Goal: Task Accomplishment & Management: Complete application form

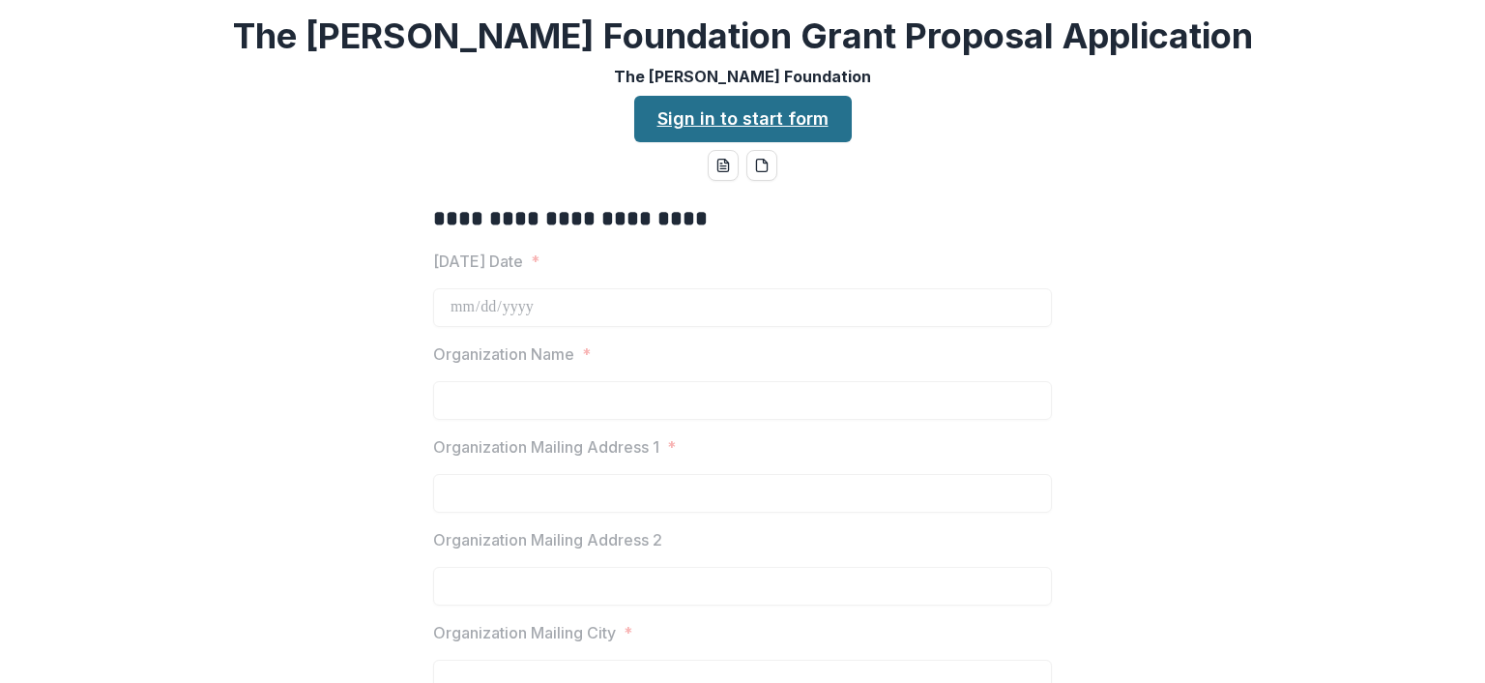
click at [745, 121] on link "Sign in to start form" at bounding box center [743, 119] width 218 height 46
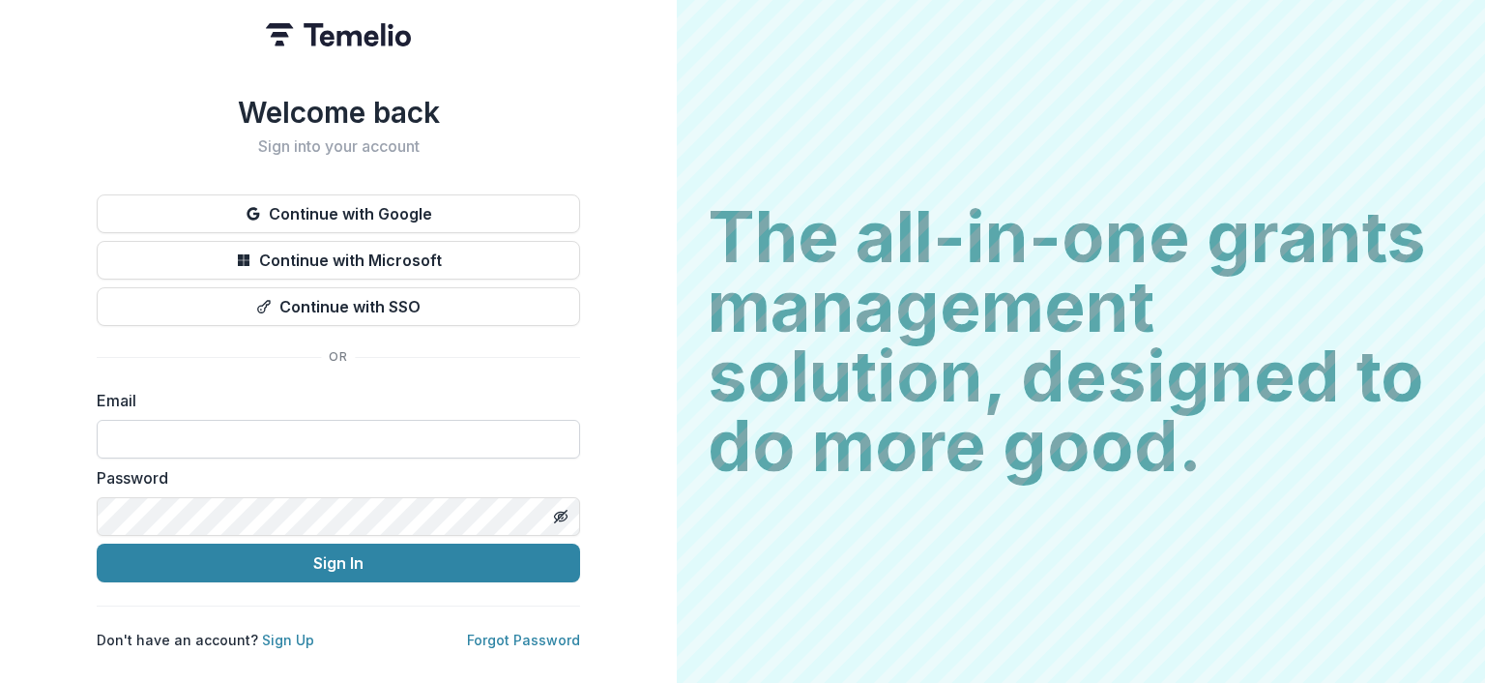
click at [244, 437] on input at bounding box center [339, 439] width 484 height 39
click at [252, 432] on input at bounding box center [339, 439] width 484 height 39
click at [593, 323] on div "Welcome back Sign into your account Continue with Google Continue with Microsof…" at bounding box center [338, 341] width 677 height 683
click at [397, 205] on button "Continue with Google" at bounding box center [339, 213] width 484 height 39
click at [298, 423] on input at bounding box center [339, 439] width 484 height 39
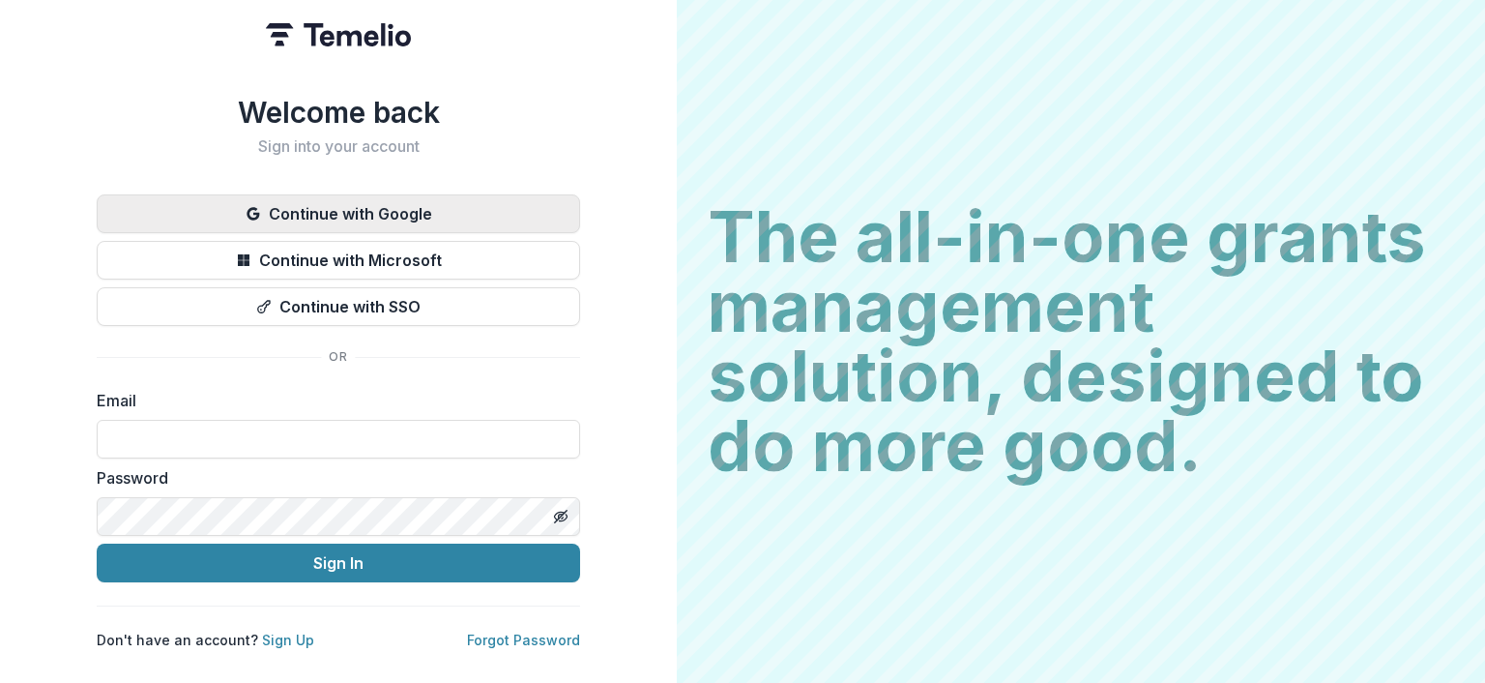
click at [409, 209] on button "Continue with Google" at bounding box center [339, 213] width 484 height 39
click at [217, 432] on input at bounding box center [339, 439] width 484 height 39
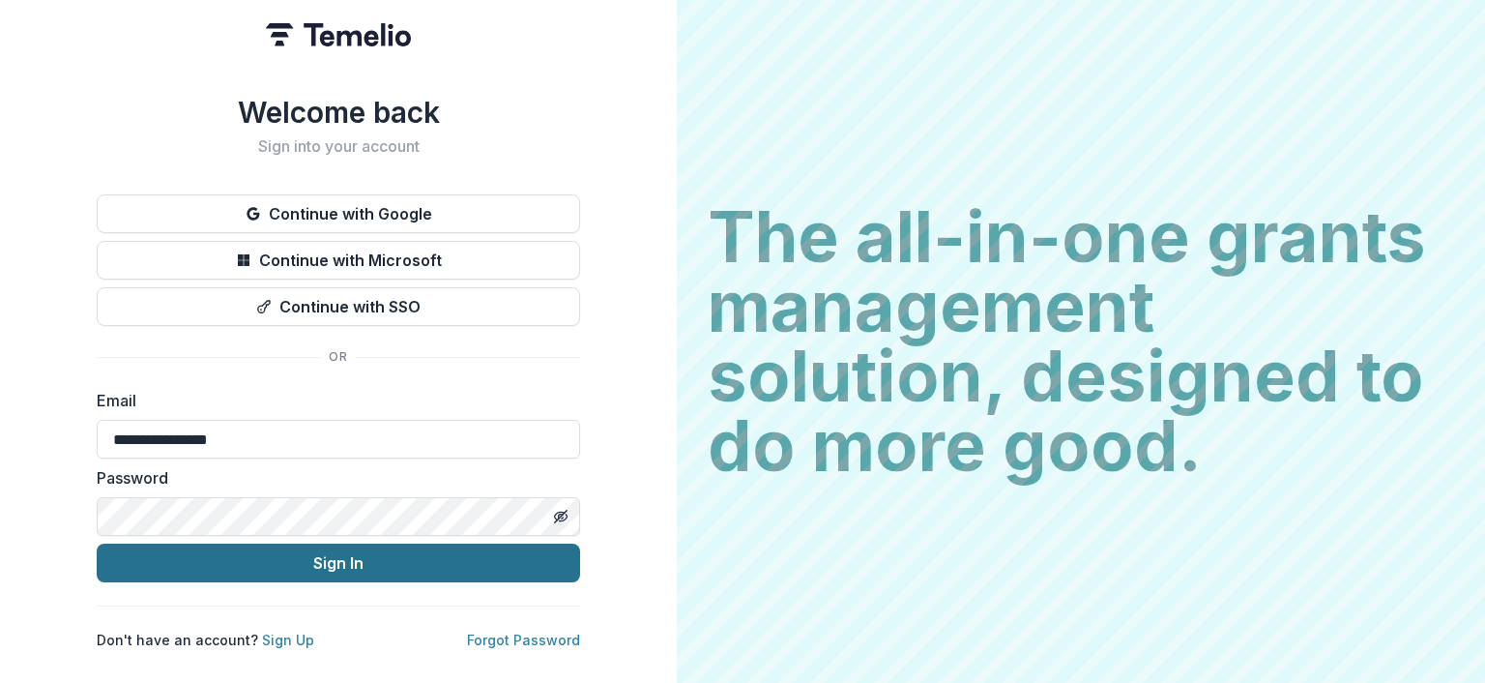
type input "**********"
click at [358, 548] on button "Sign In" at bounding box center [339, 562] width 484 height 39
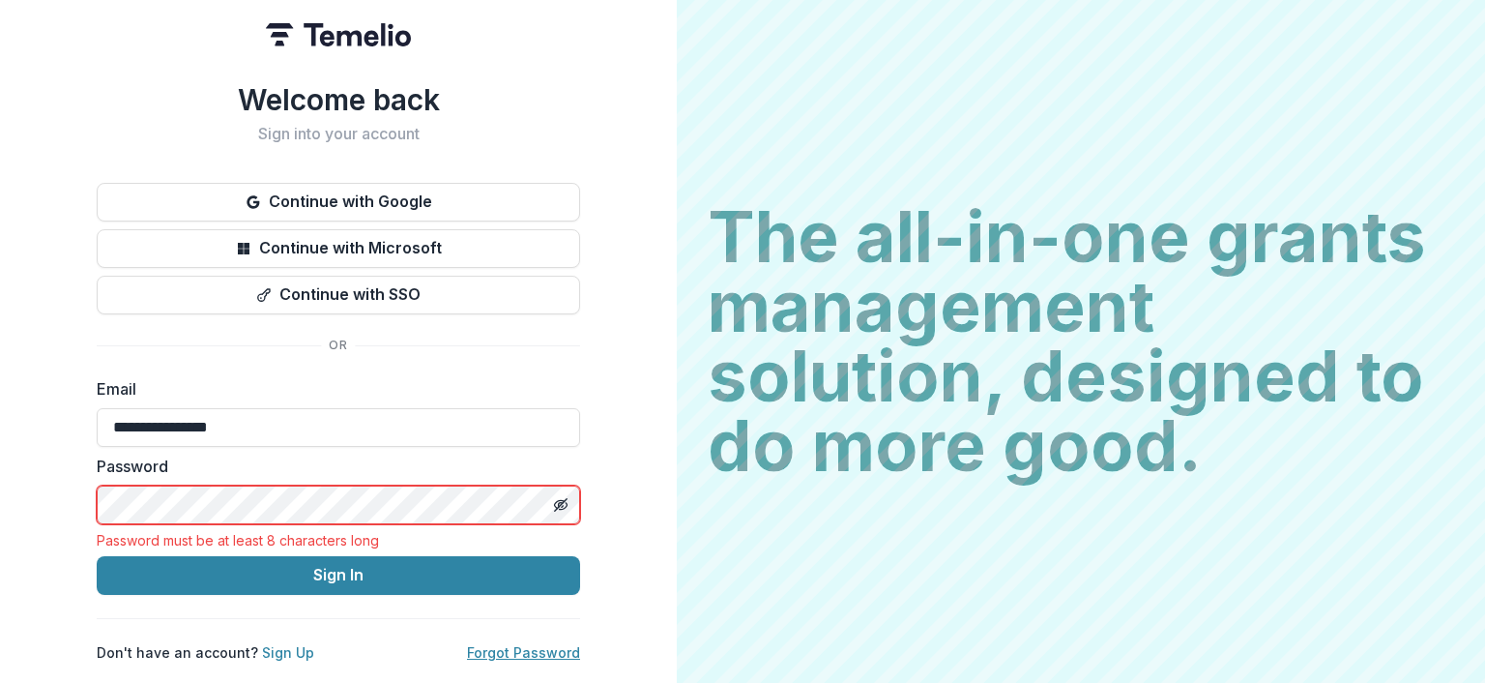
click at [516, 644] on link "Forgot Password" at bounding box center [523, 652] width 113 height 16
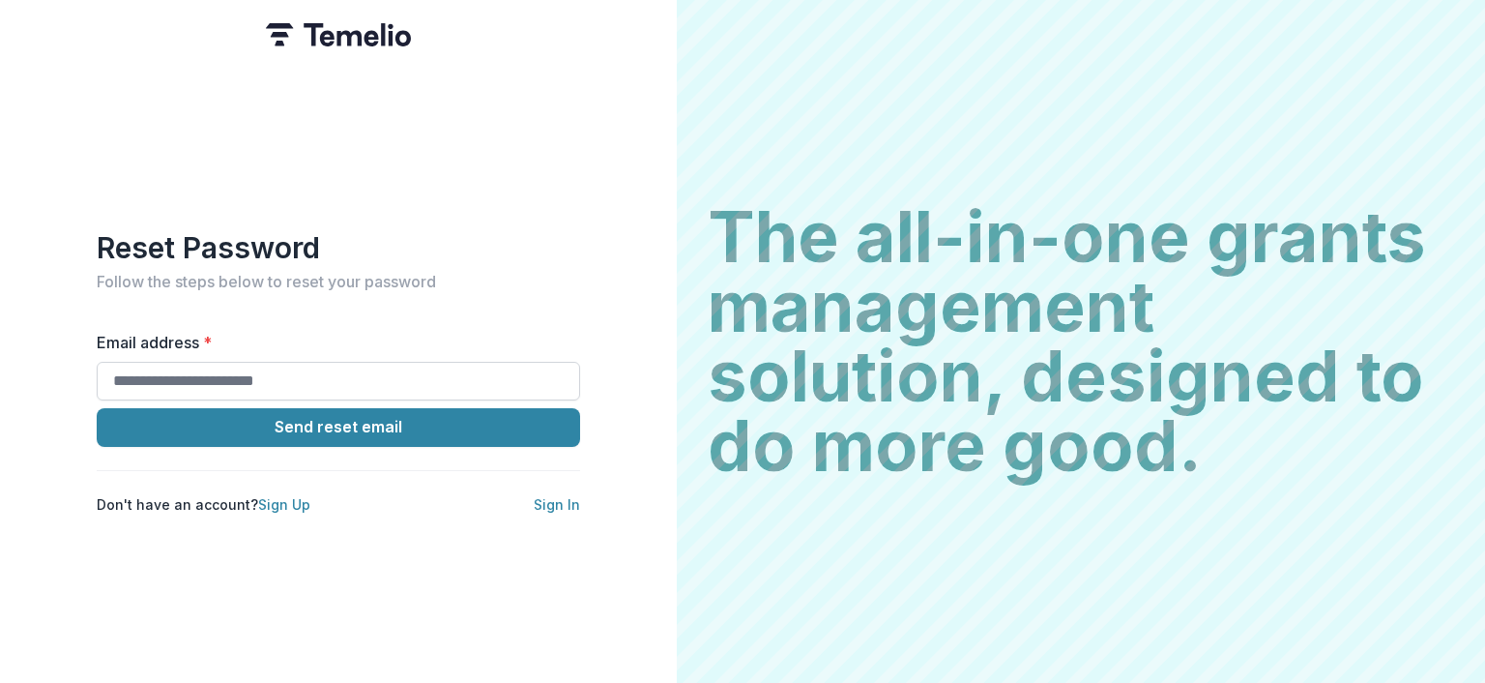
click at [187, 366] on input "Email address *" at bounding box center [339, 381] width 484 height 39
type input "**********"
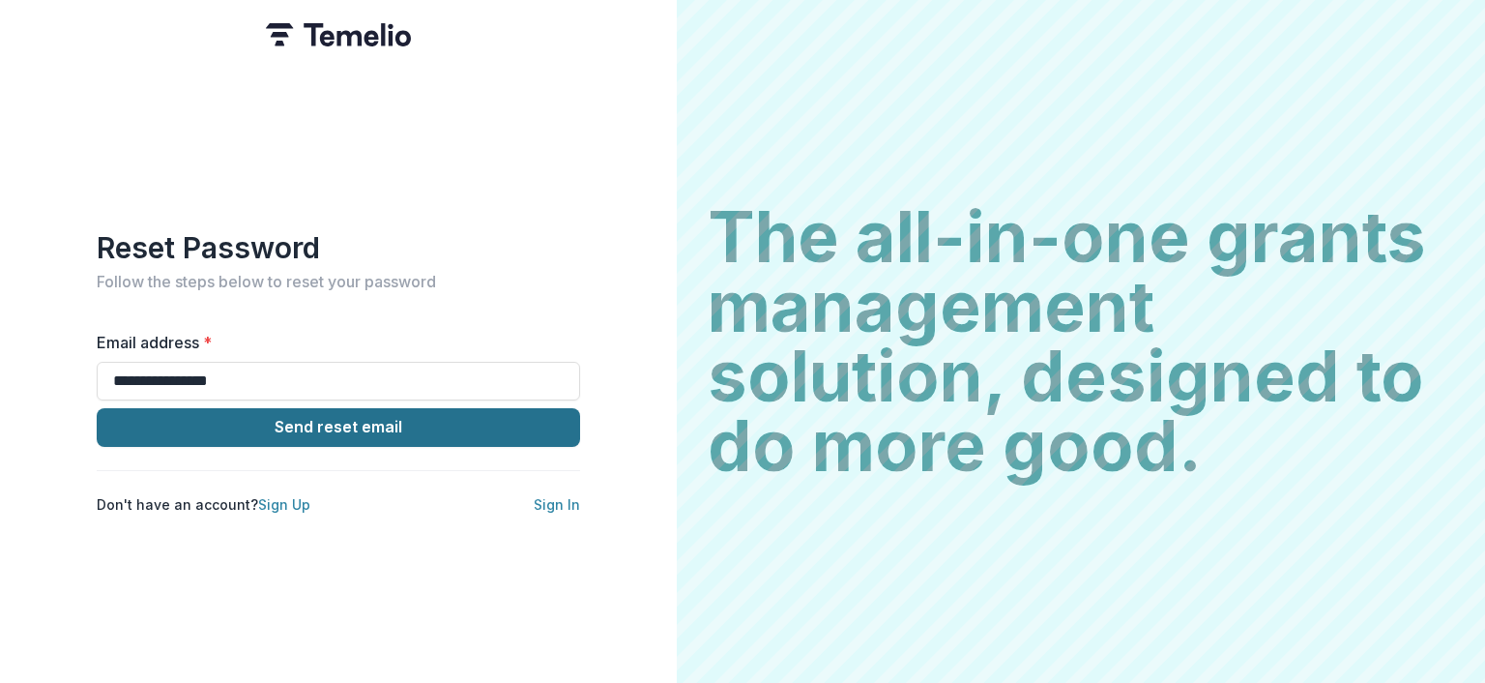
click at [343, 416] on button "Send reset email" at bounding box center [339, 427] width 484 height 39
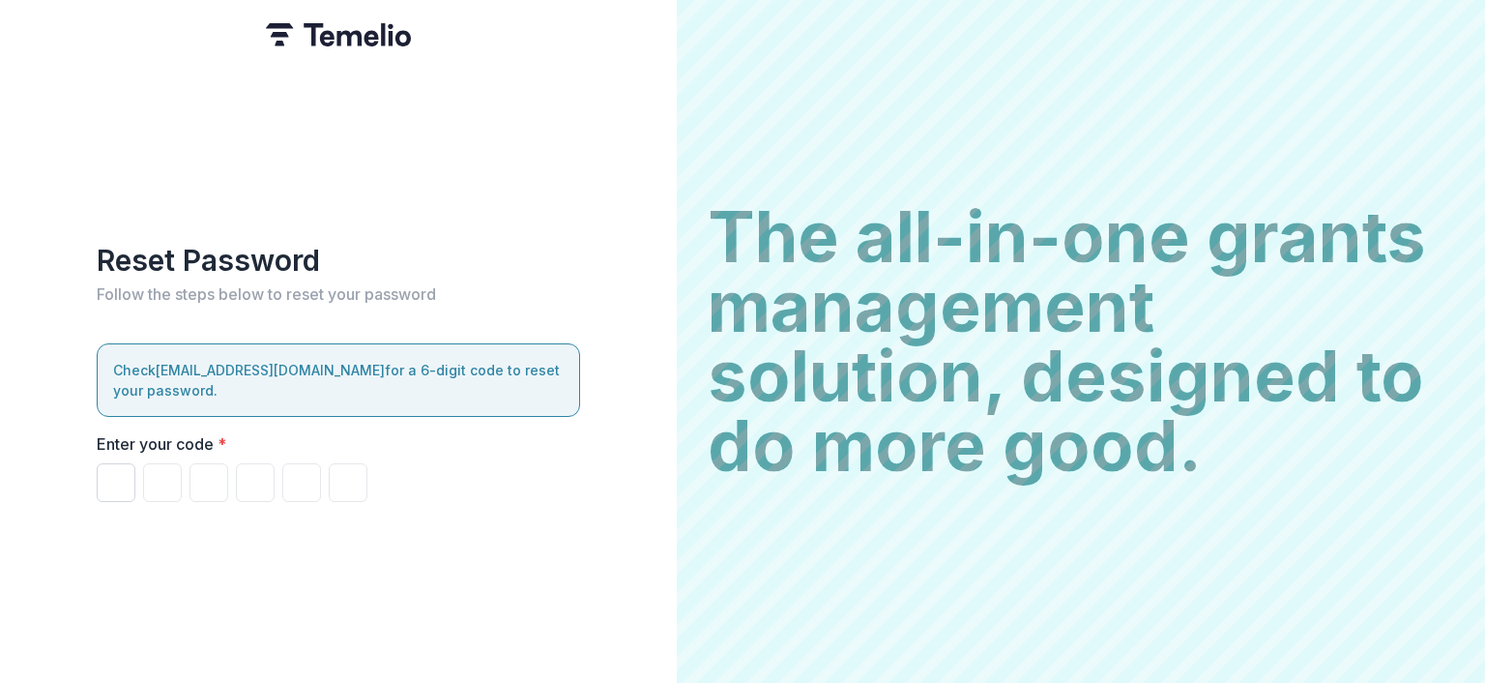
click at [113, 463] on input "Please enter your pin code" at bounding box center [116, 482] width 39 height 39
paste input "******"
type input "*"
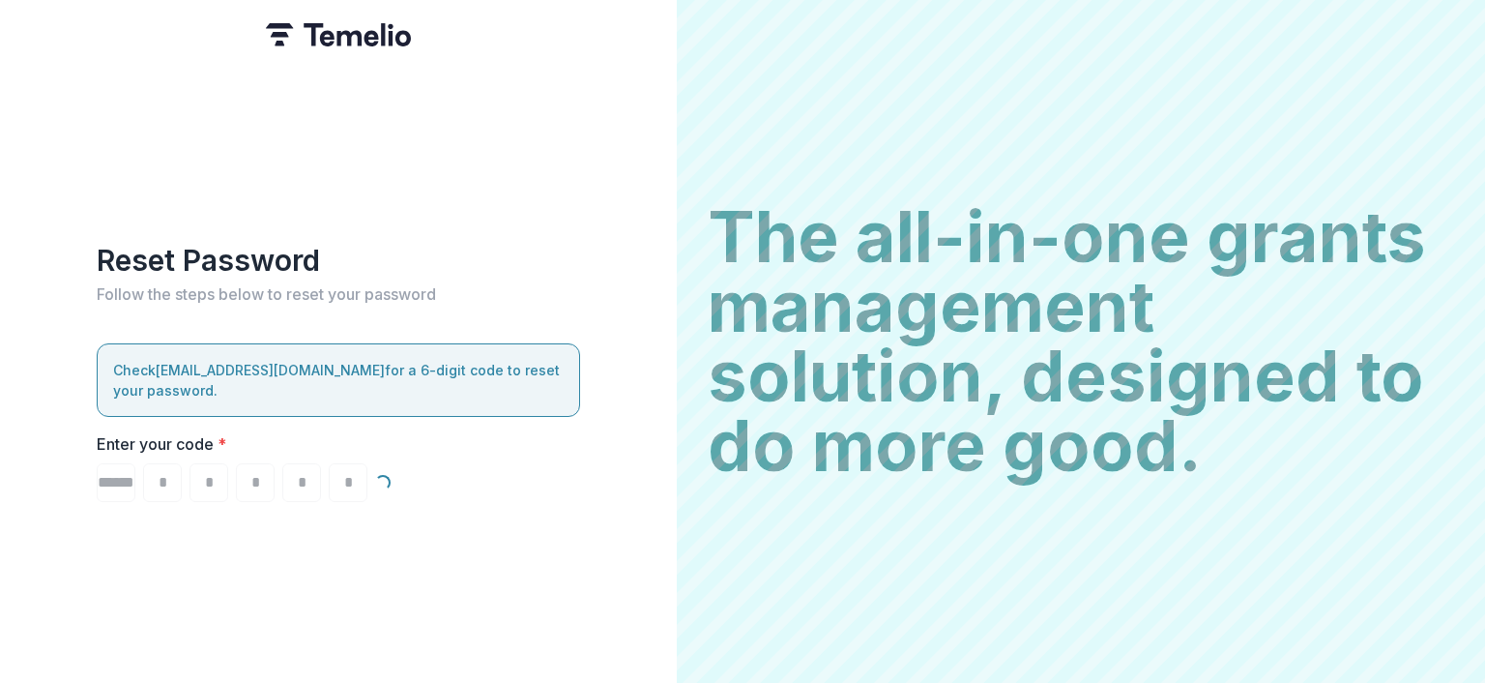
type input "*"
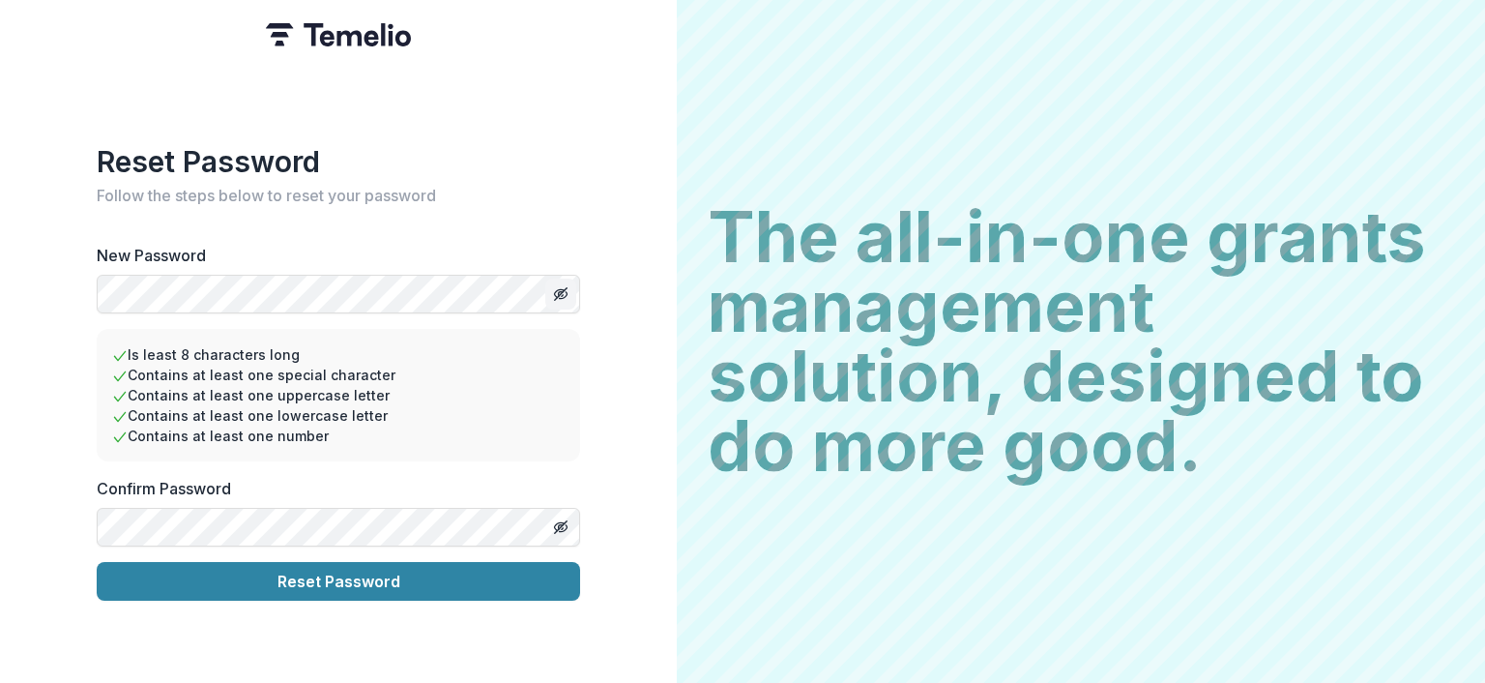
click at [555, 289] on icon "Toggle password visibility" at bounding box center [560, 293] width 10 height 8
click at [555, 289] on icon "Toggle password visibility" at bounding box center [561, 293] width 13 height 9
click at [559, 522] on icon "Toggle password visibility" at bounding box center [560, 526] width 10 height 8
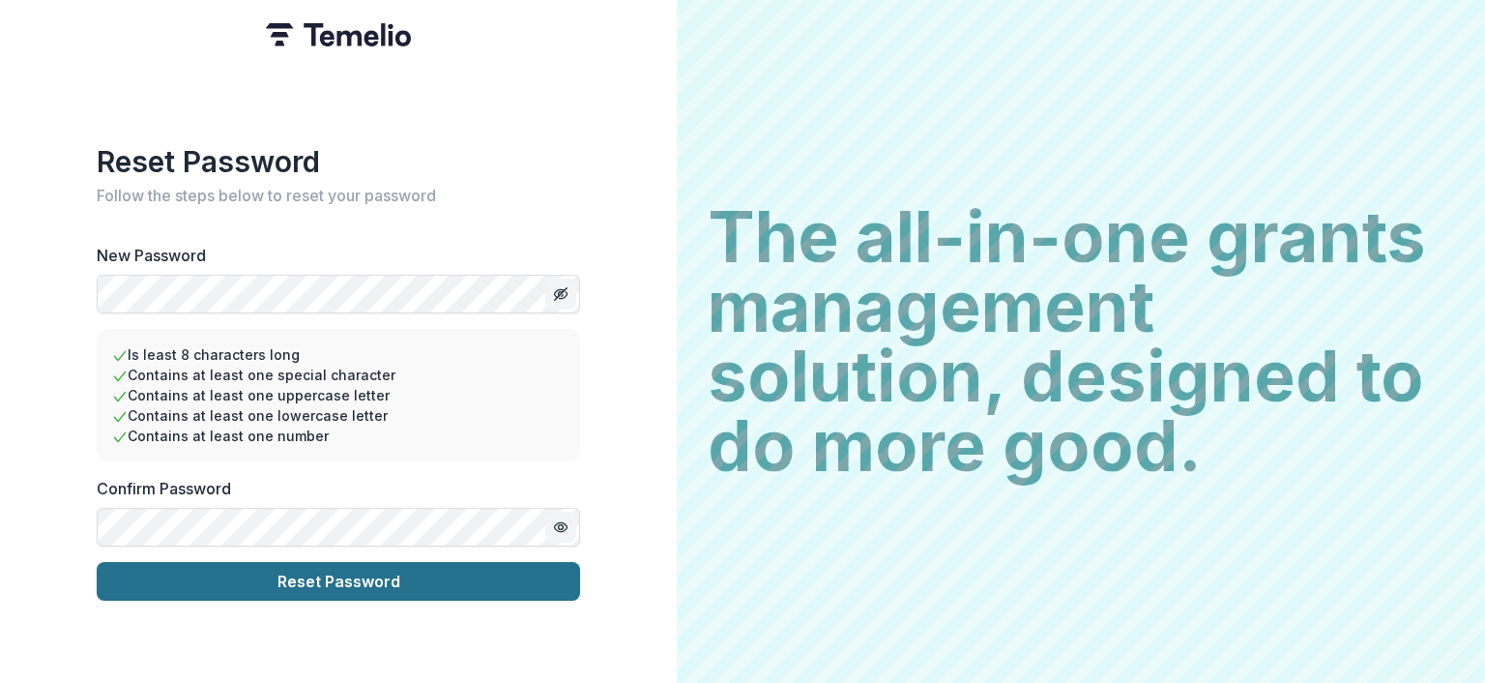
click at [391, 567] on button "Reset Password" at bounding box center [339, 581] width 484 height 39
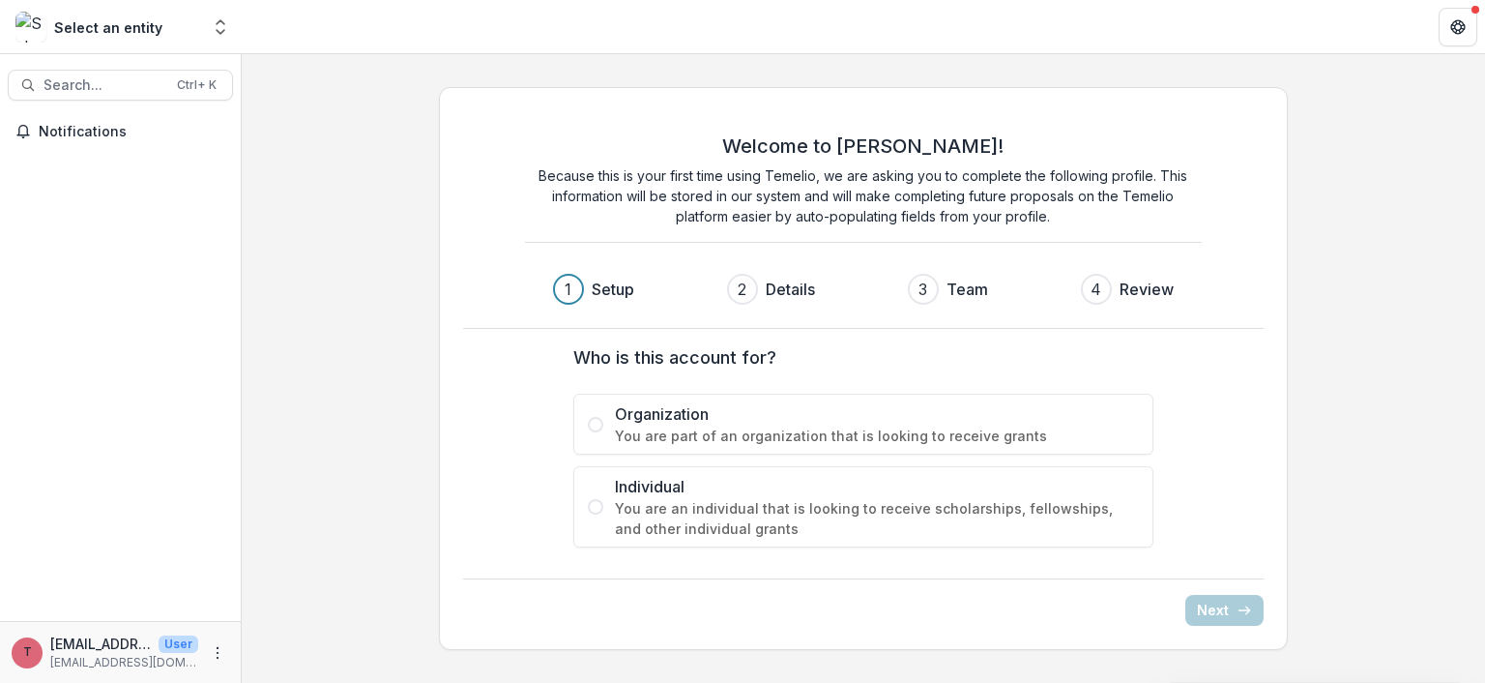
click at [596, 425] on span at bounding box center [595, 424] width 15 height 15
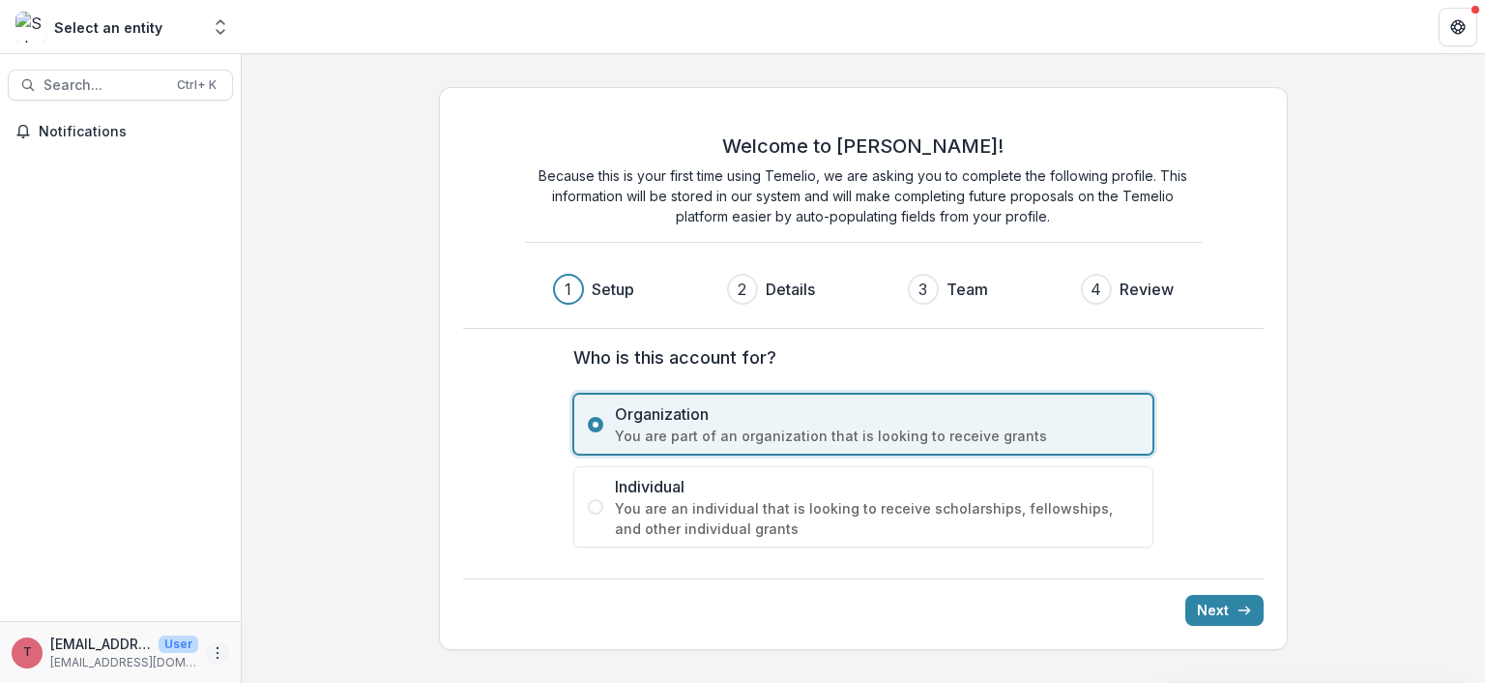
click at [217, 648] on icon "More" at bounding box center [217, 652] width 15 height 15
click at [306, 606] on link "Settings" at bounding box center [345, 611] width 207 height 32
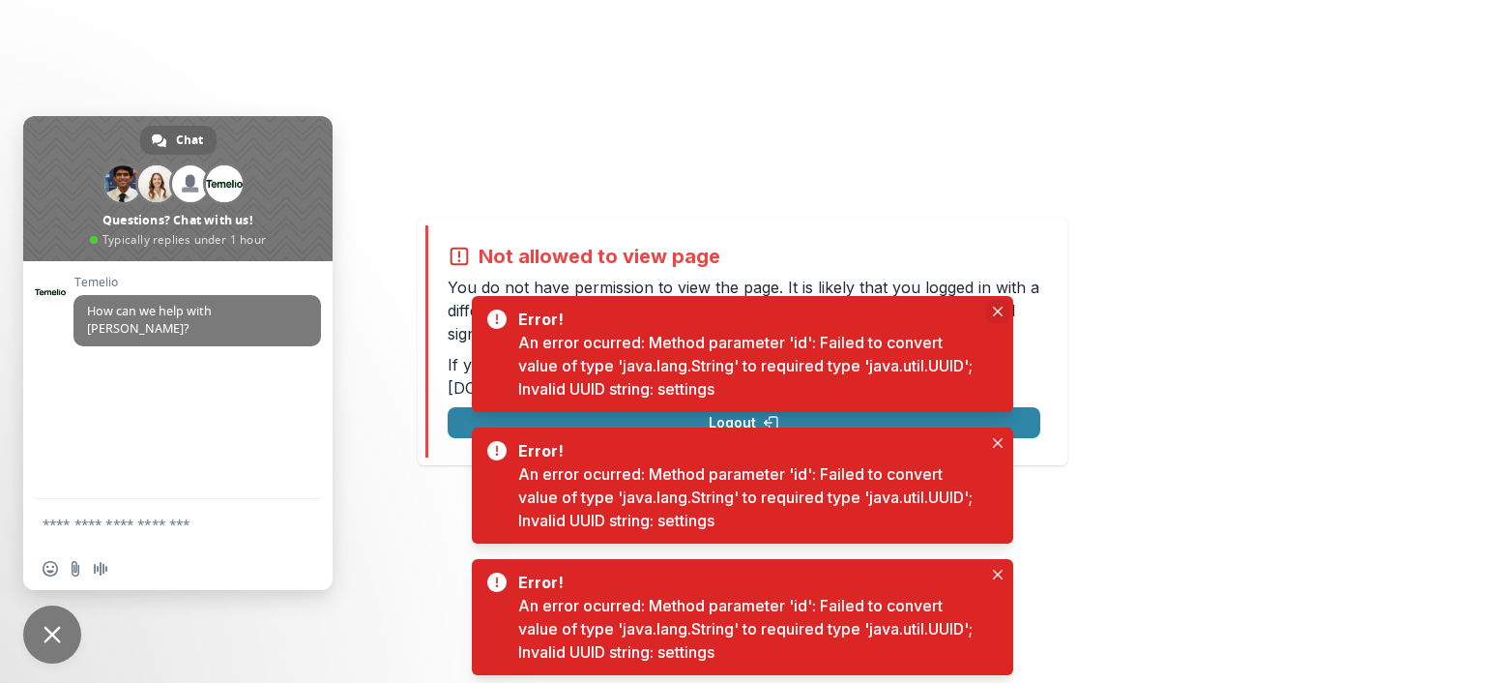
click at [997, 308] on icon "Close" at bounding box center [998, 312] width 10 height 10
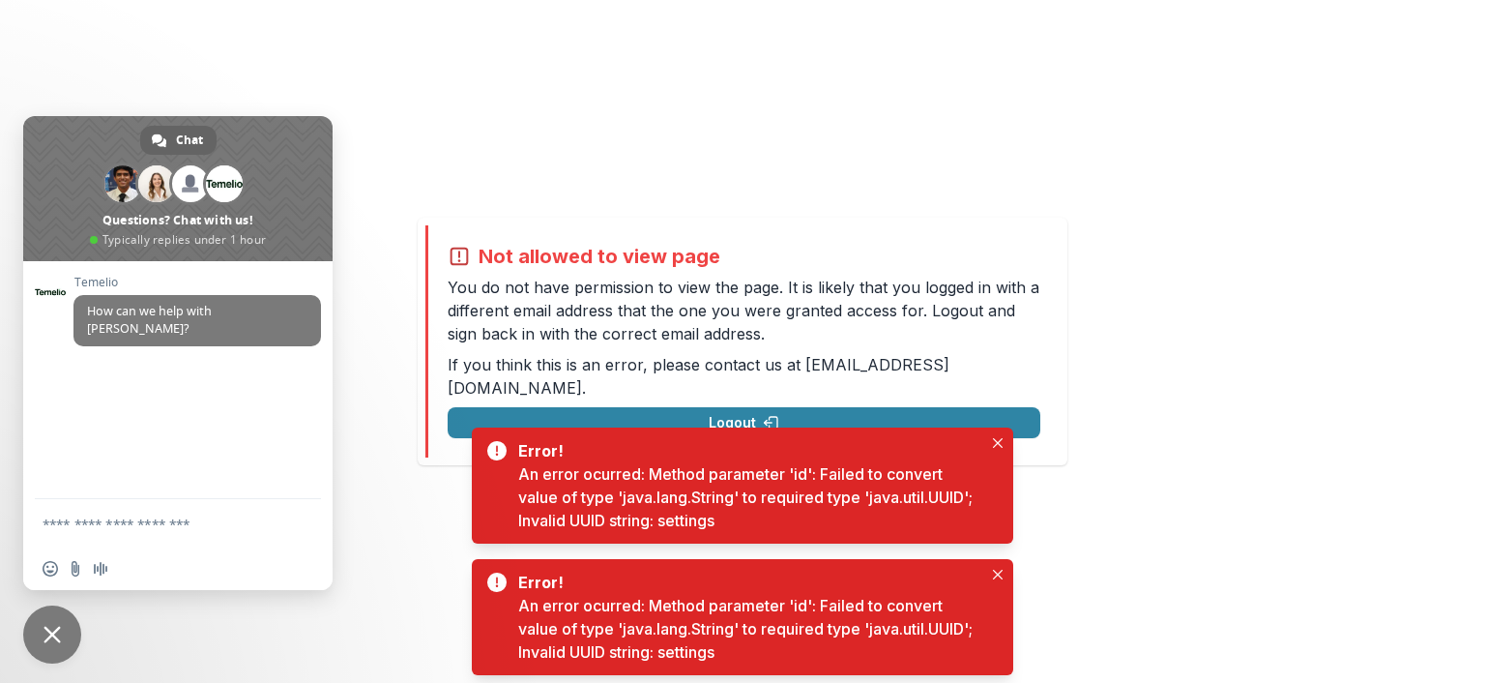
click at [49, 633] on span "Close chat" at bounding box center [52, 634] width 17 height 17
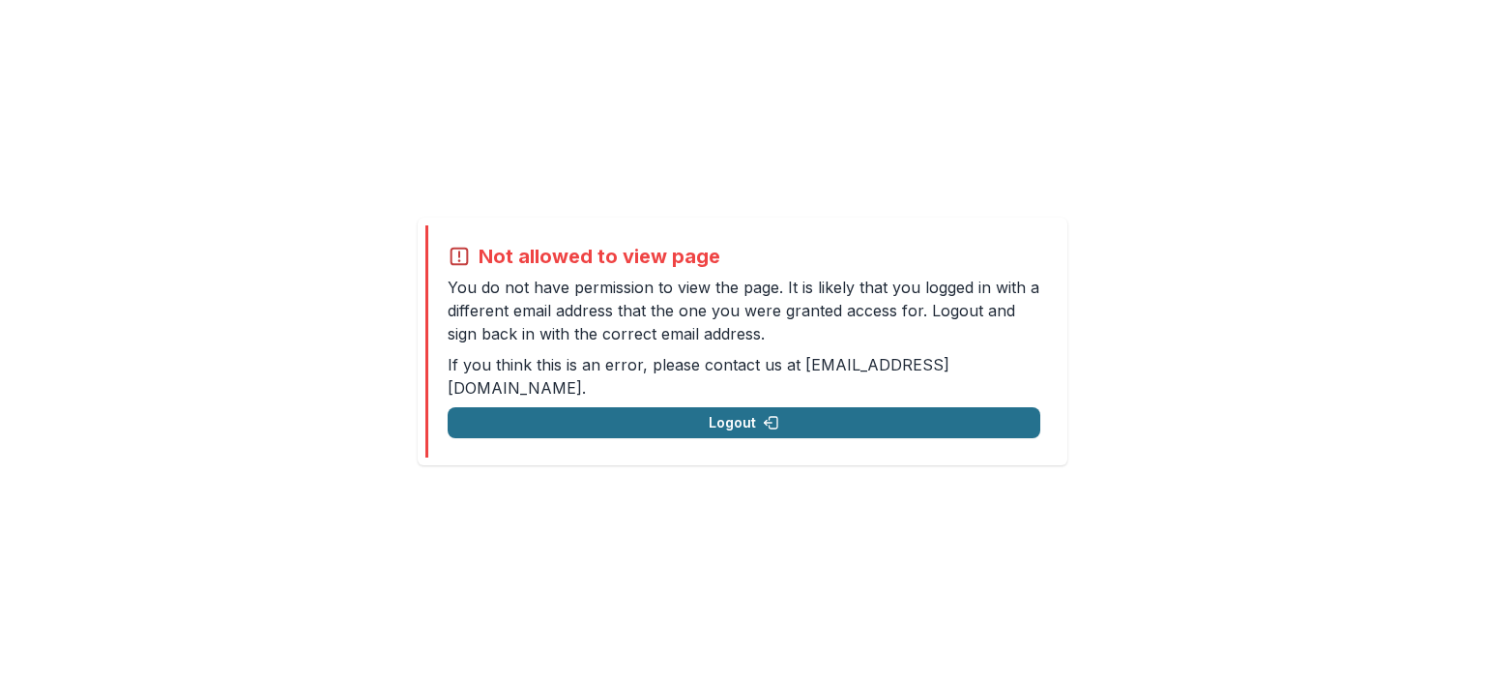
click at [696, 418] on button "Logout" at bounding box center [744, 422] width 593 height 31
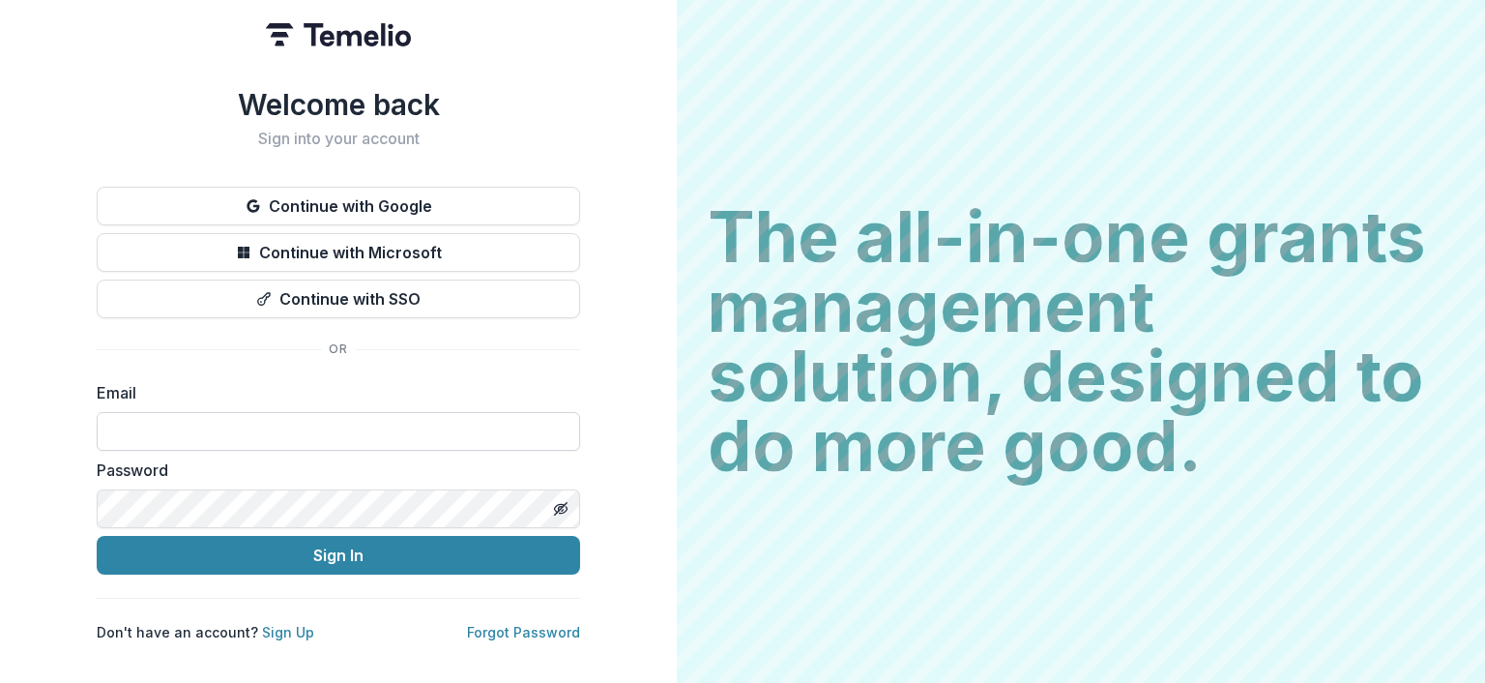
click at [212, 428] on input at bounding box center [339, 431] width 484 height 39
click at [166, 428] on input at bounding box center [339, 431] width 484 height 39
type input "**********"
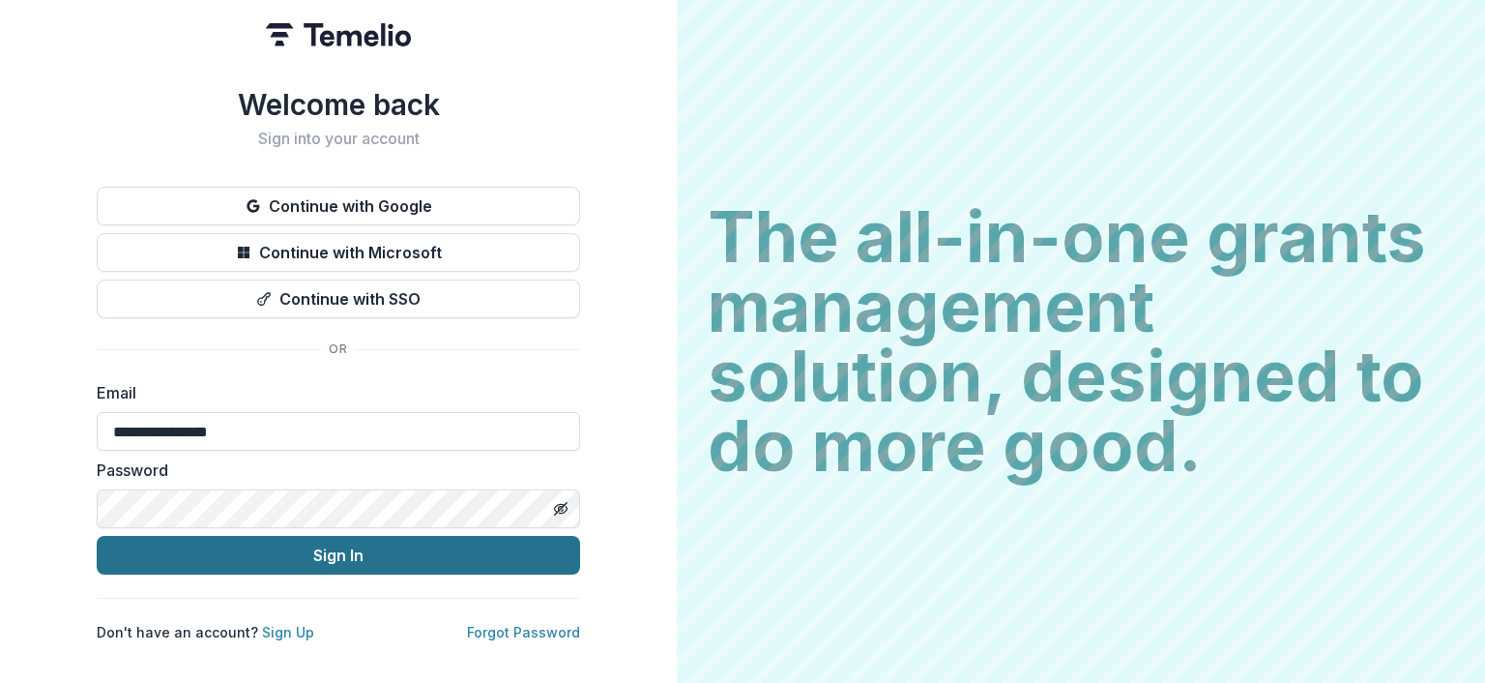
click at [340, 556] on button "Sign In" at bounding box center [339, 555] width 484 height 39
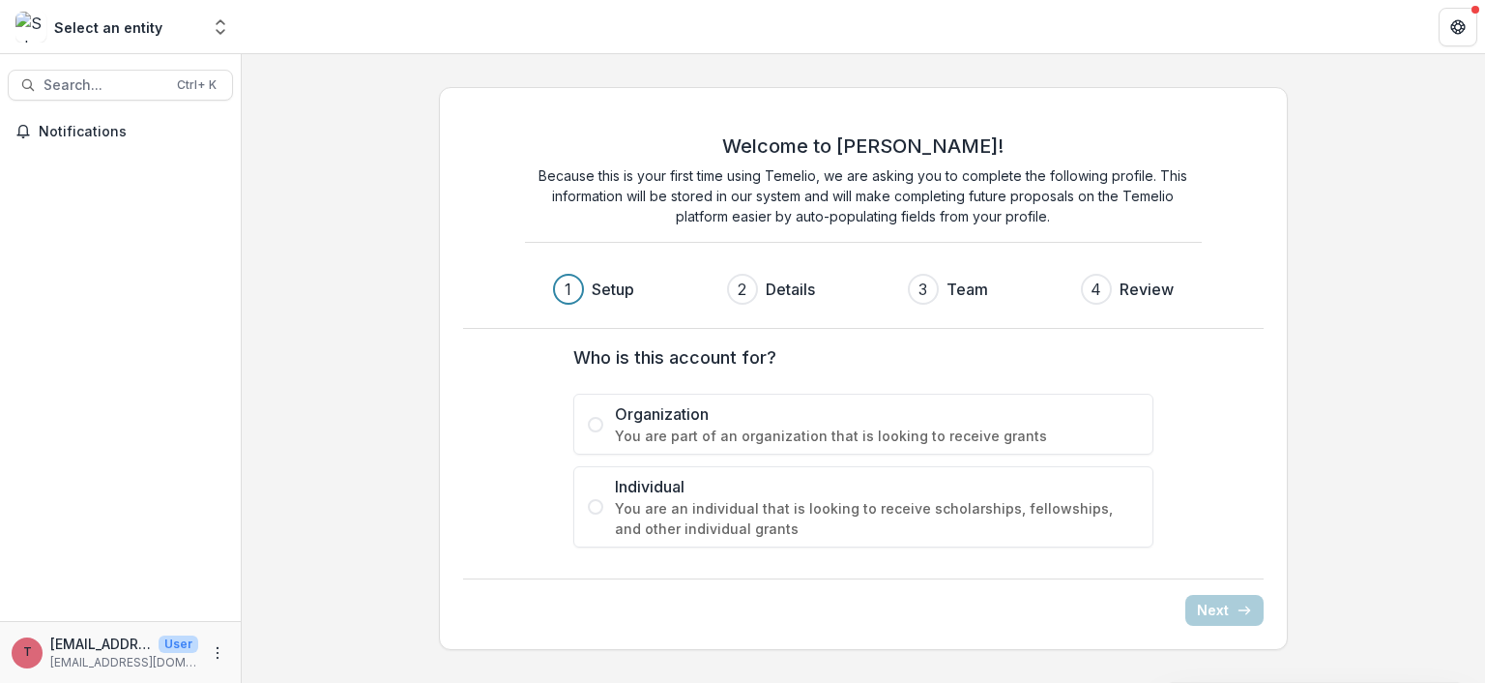
click at [596, 418] on span at bounding box center [595, 424] width 15 height 15
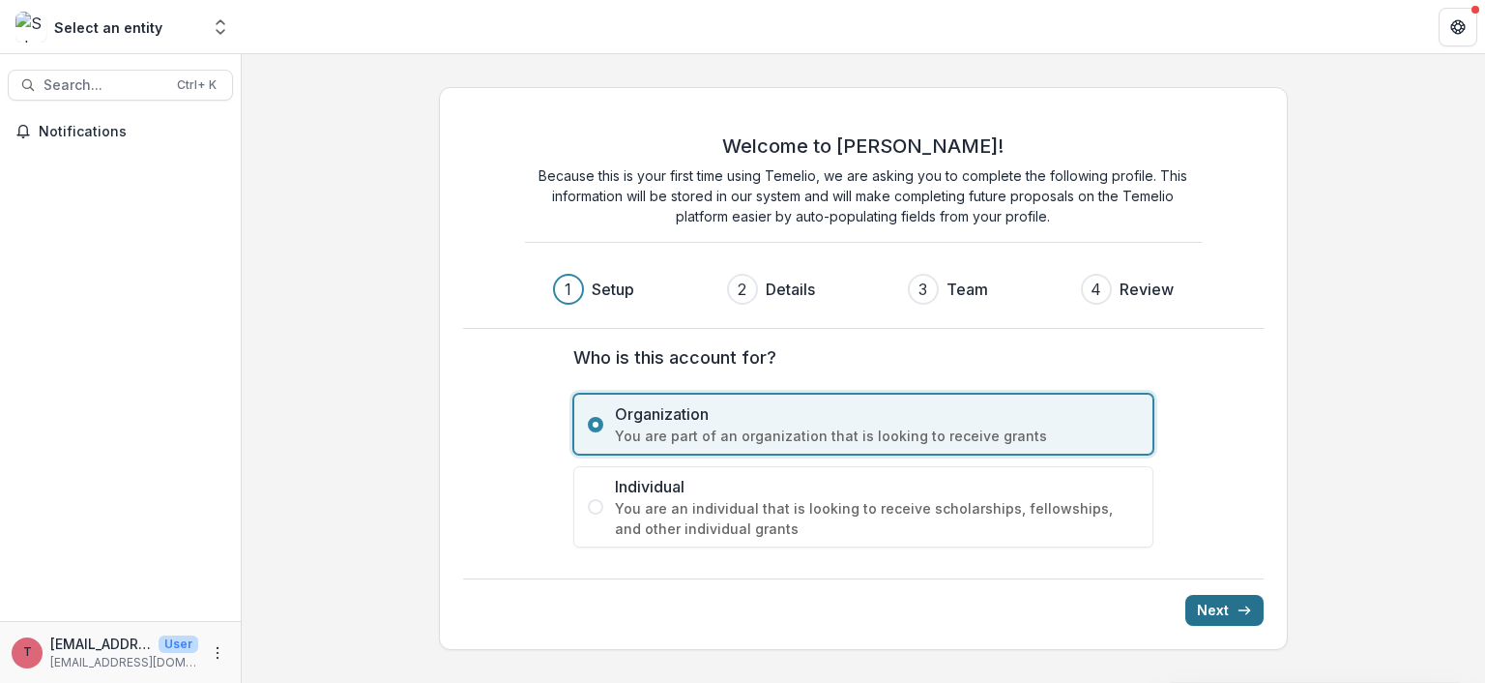
click at [1215, 606] on button "Next" at bounding box center [1225, 610] width 78 height 31
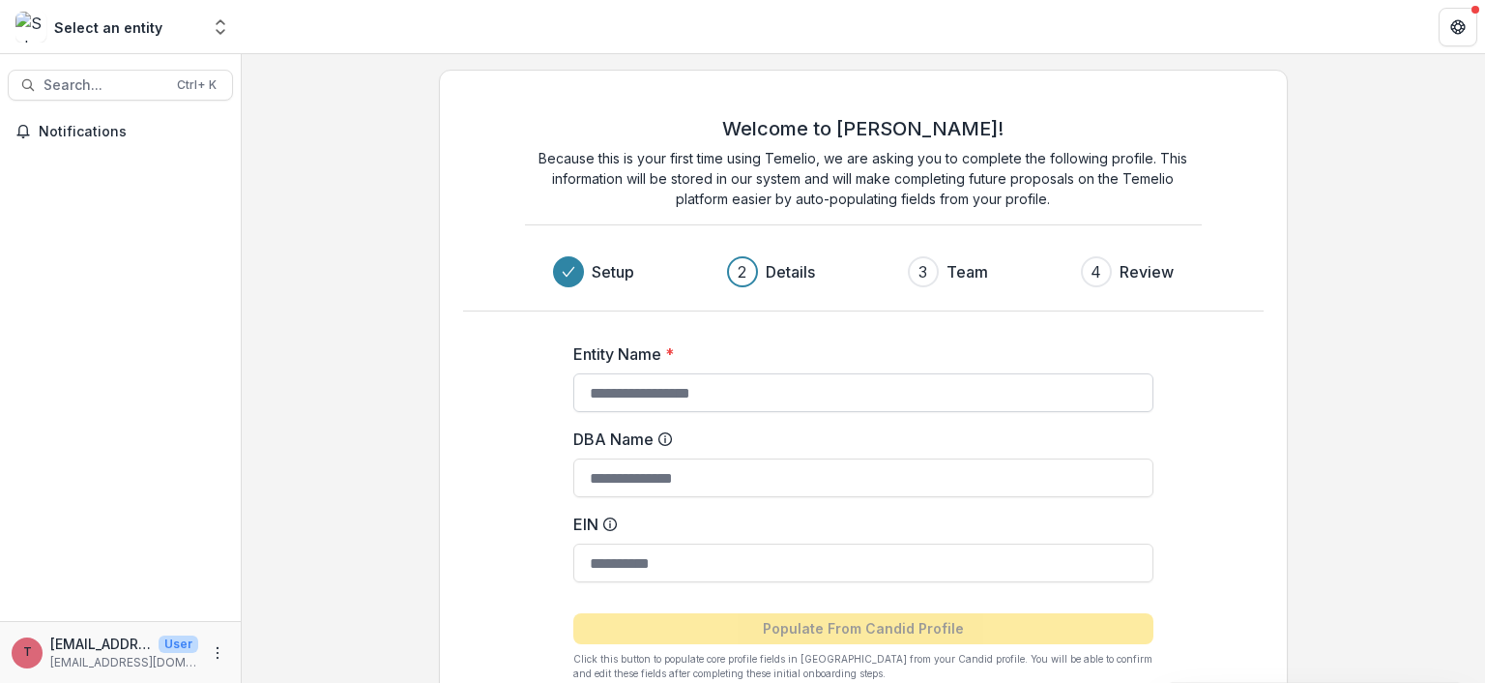
click at [620, 392] on input "Entity Name *" at bounding box center [863, 392] width 580 height 39
type input "**********"
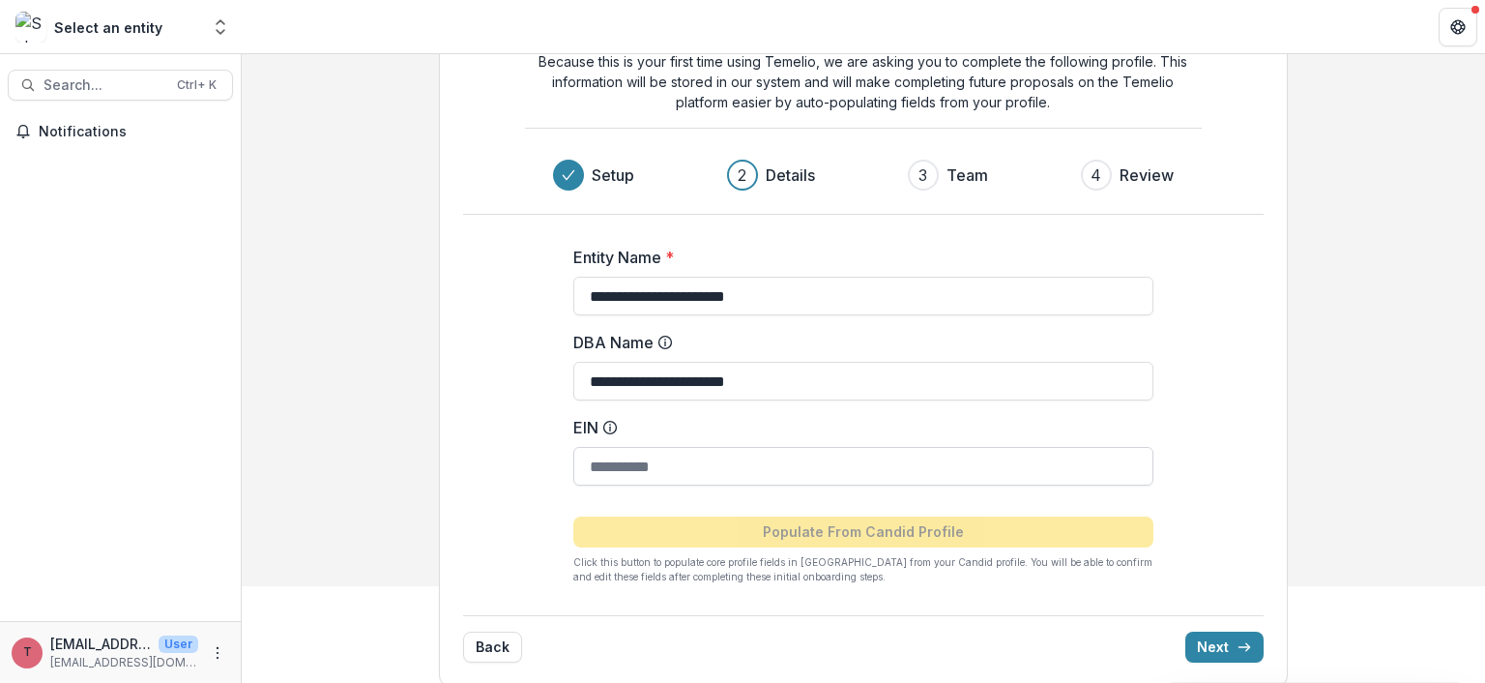
click at [679, 457] on input "EIN" at bounding box center [863, 466] width 580 height 39
click at [618, 465] on input "EIN" at bounding box center [863, 466] width 580 height 39
click at [590, 465] on input "EIN" at bounding box center [863, 466] width 580 height 39
type input "**********"
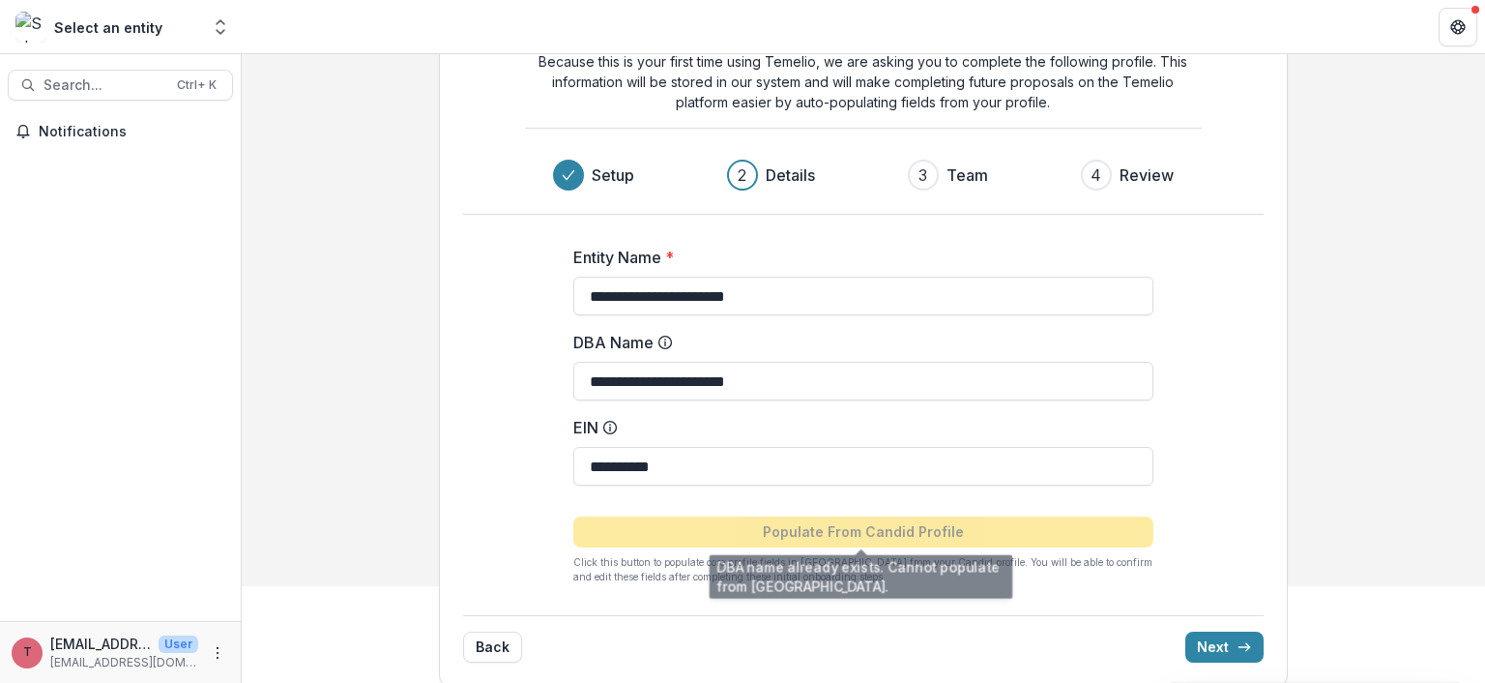
click at [1346, 570] on div "**********" at bounding box center [864, 329] width 1244 height 745
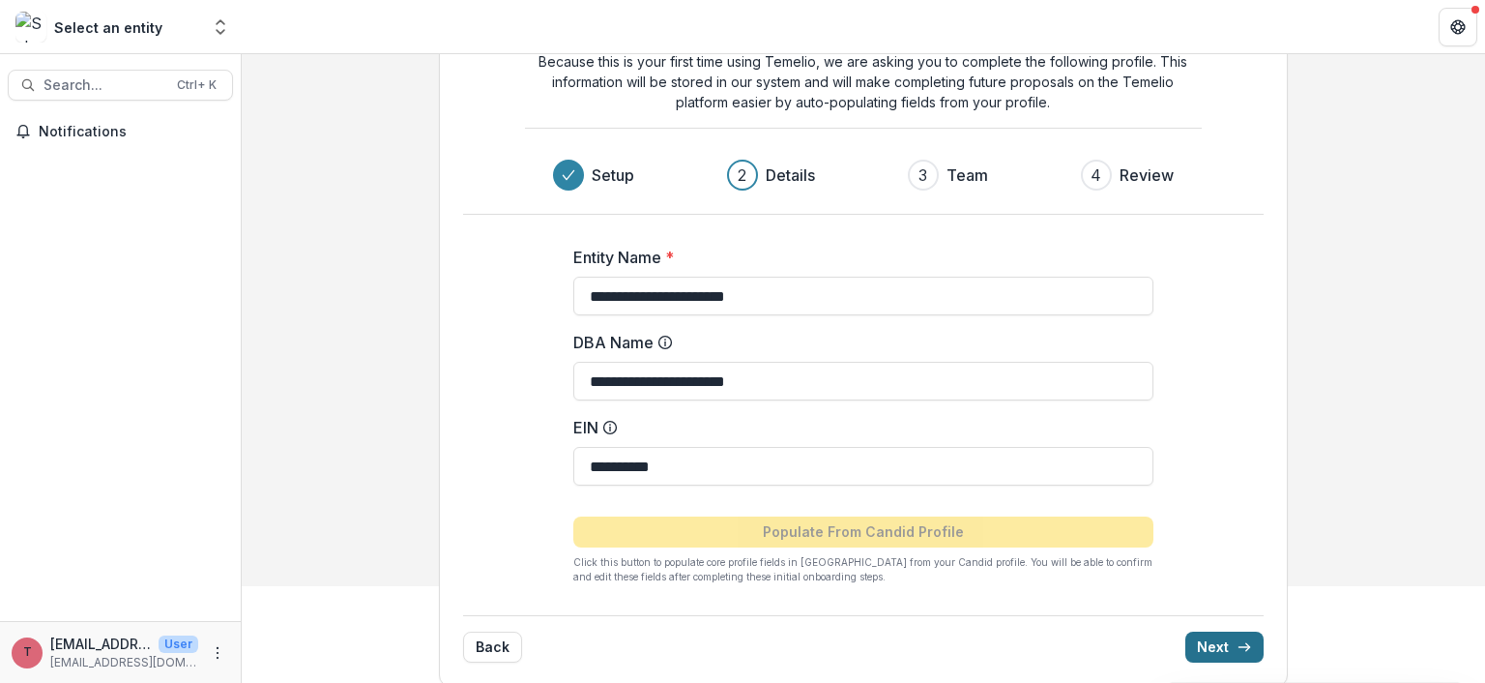
click at [1215, 643] on button "Next" at bounding box center [1225, 646] width 78 height 31
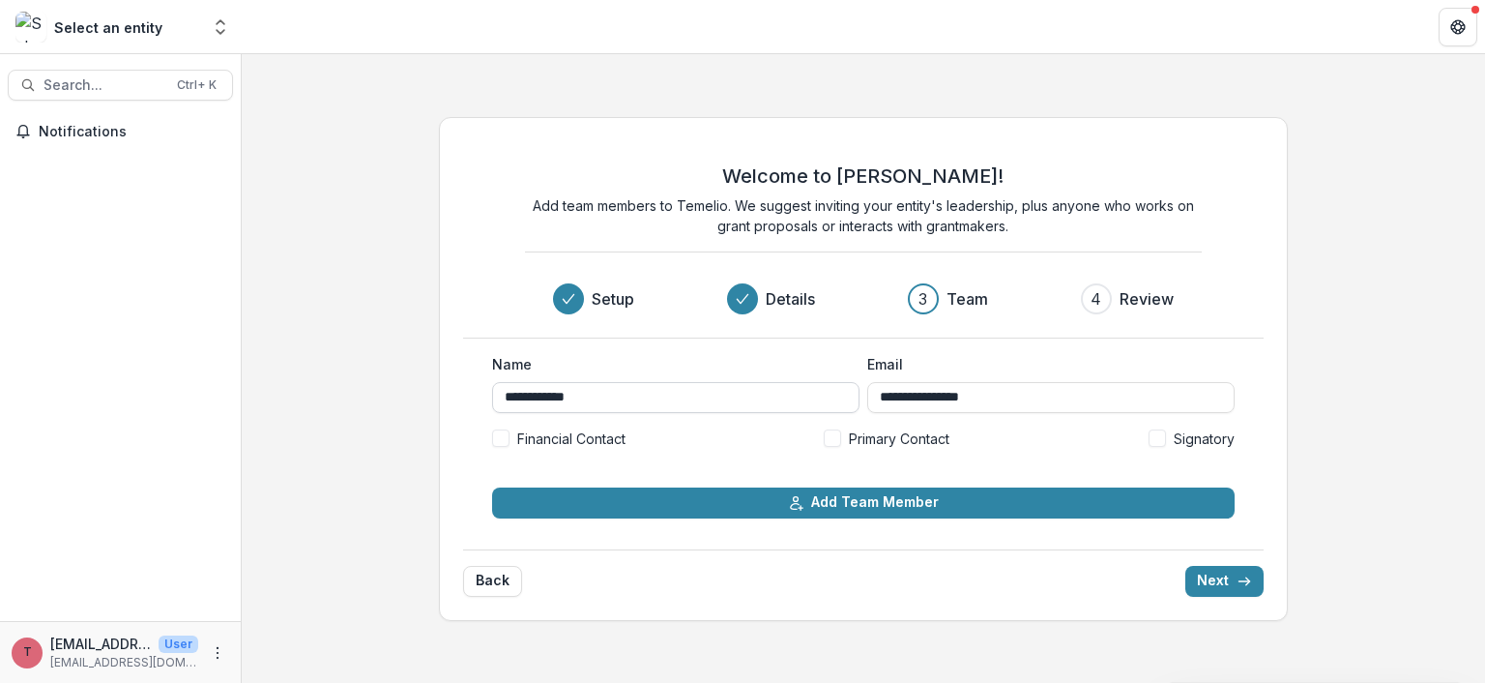
click at [603, 402] on input "**********" at bounding box center [675, 397] width 367 height 31
click at [1090, 334] on div "Welcome to Temelio! Add team members to Temelio. We suggest inviting your entit…" at bounding box center [863, 239] width 801 height 197
click at [623, 434] on span "Financial Contact" at bounding box center [571, 438] width 108 height 20
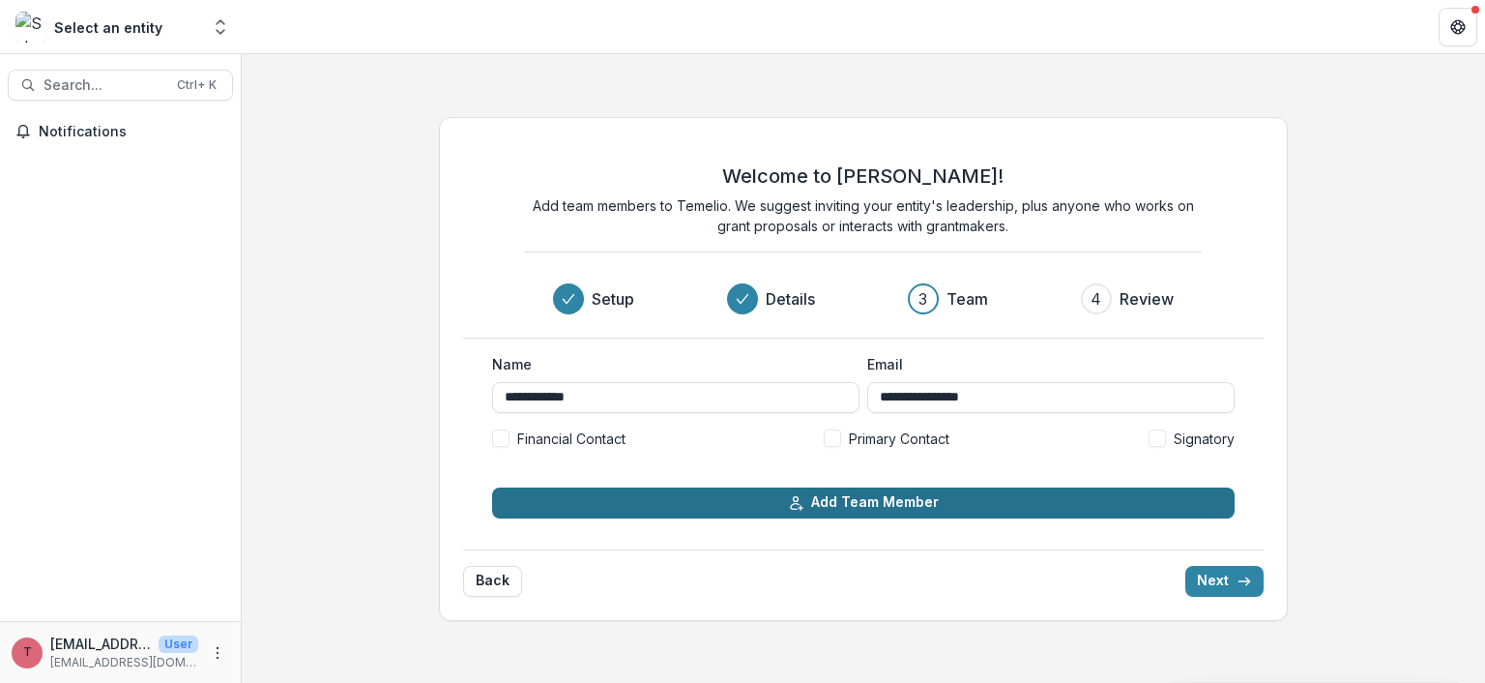
click at [854, 498] on button "Add Team Member" at bounding box center [863, 502] width 743 height 31
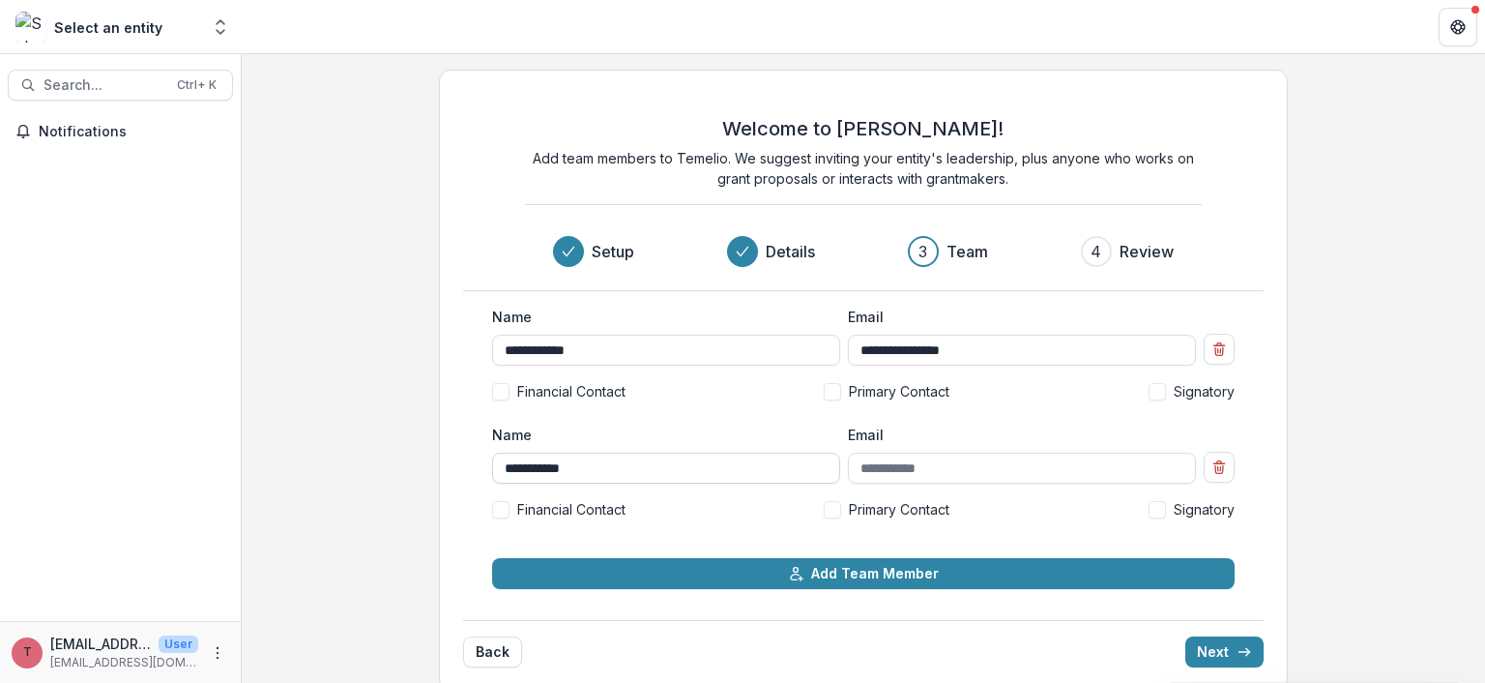
type input "**********"
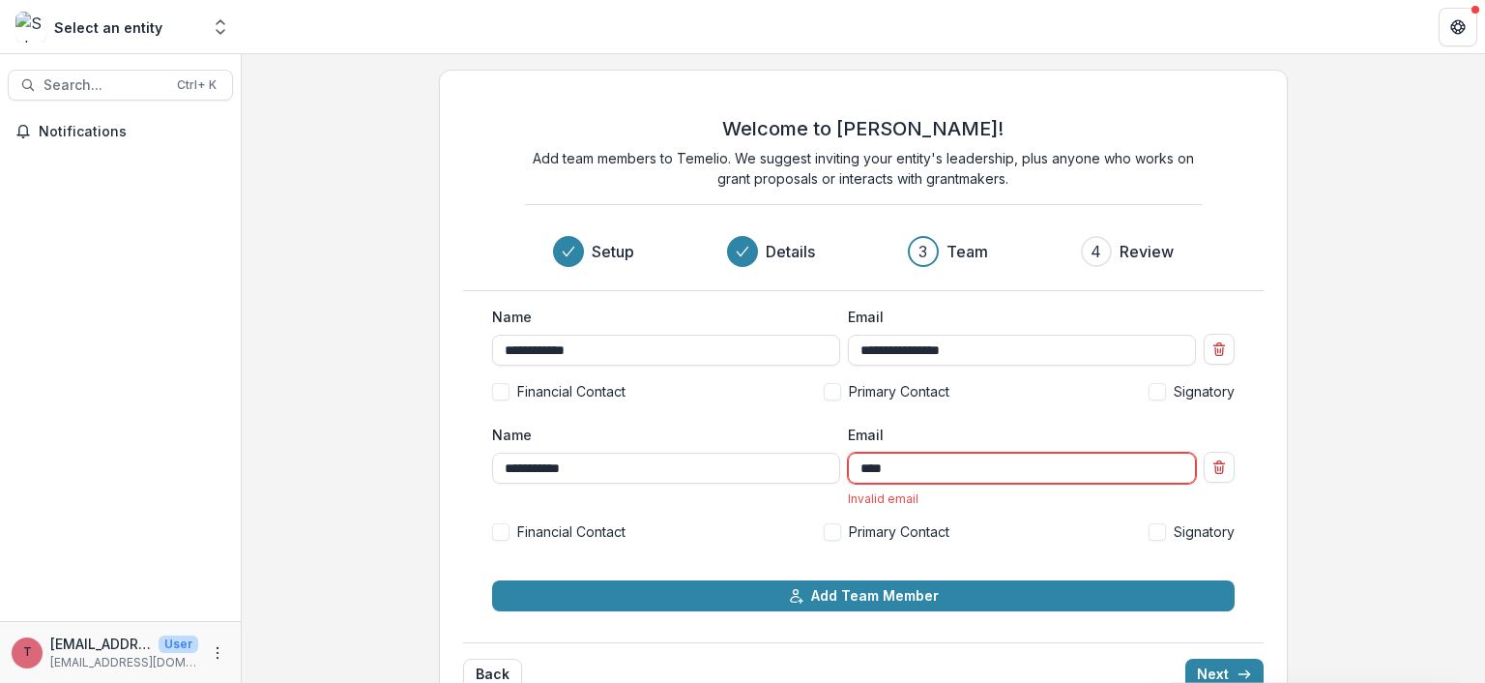
type input "**********"
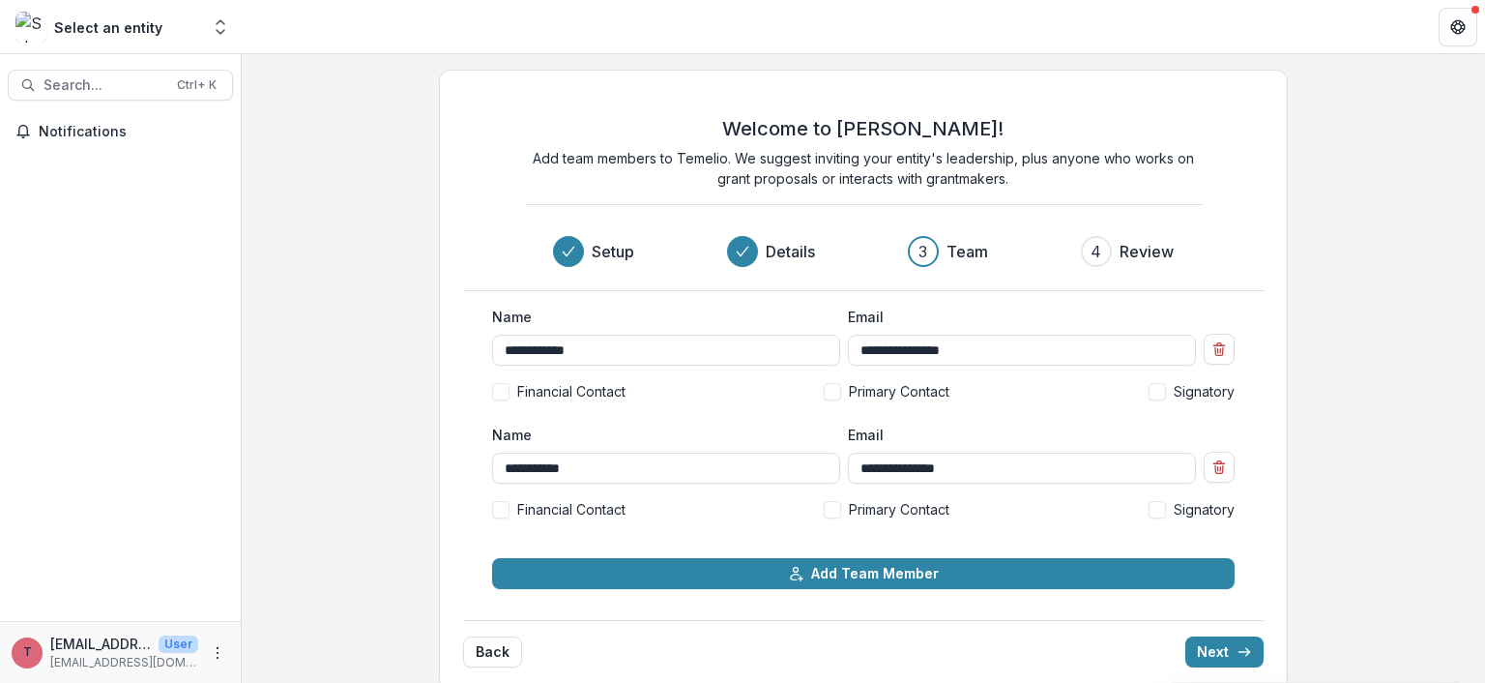
click at [874, 510] on span "Primary Contact" at bounding box center [899, 509] width 101 height 20
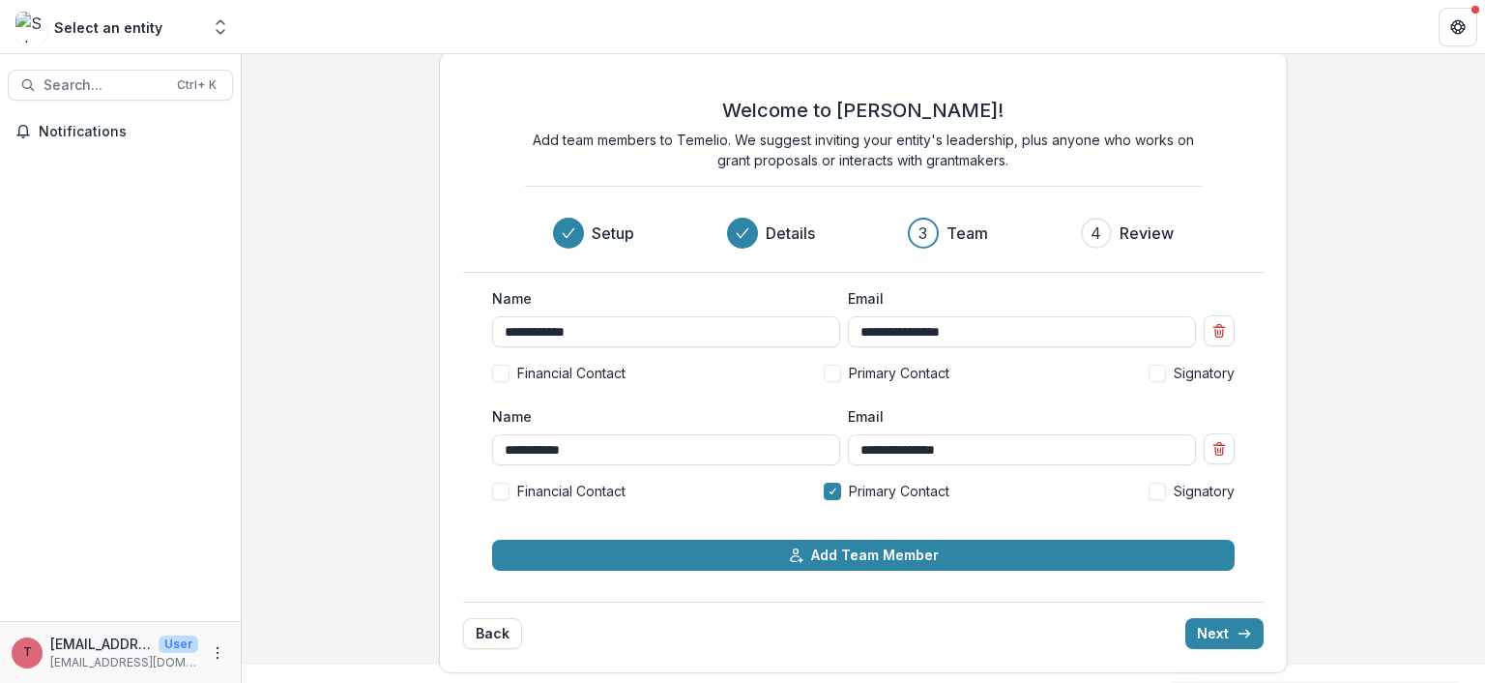
scroll to position [23, 0]
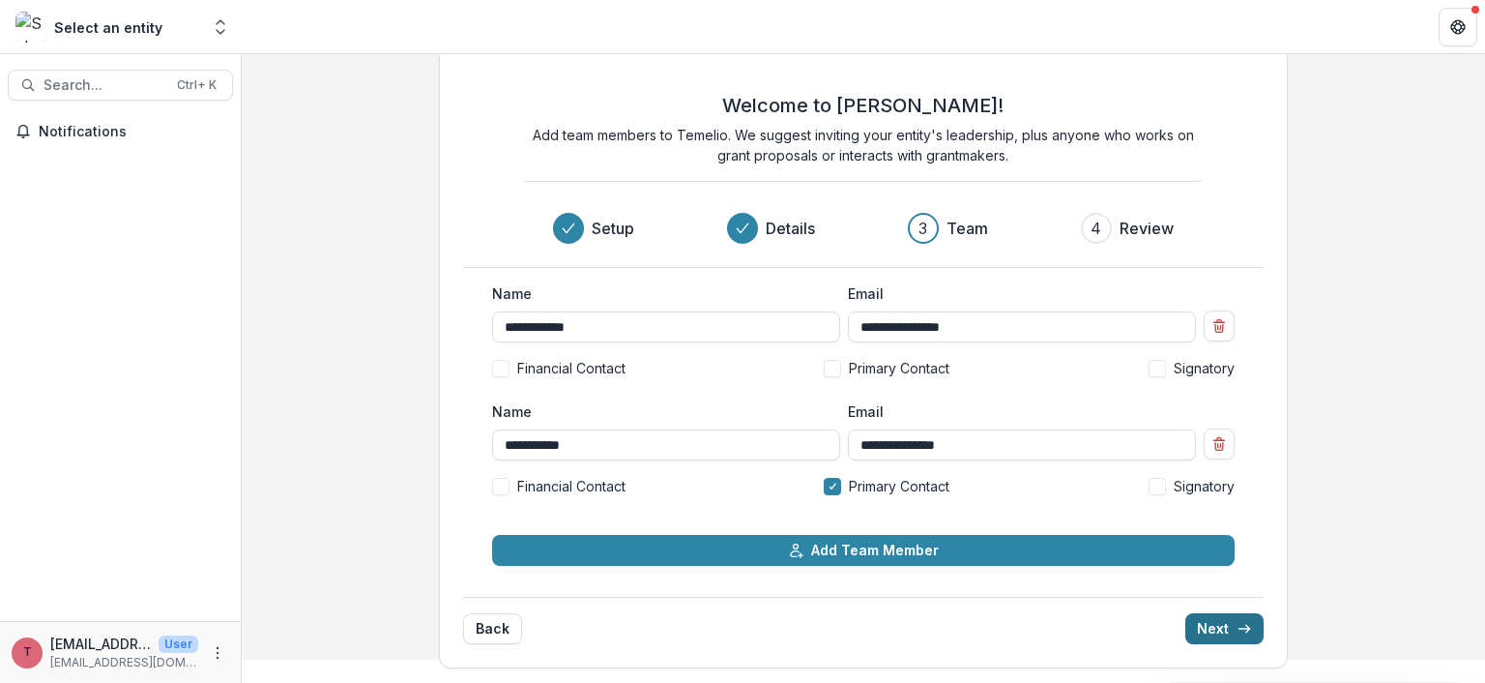
click at [1203, 624] on button "Next" at bounding box center [1225, 628] width 78 height 31
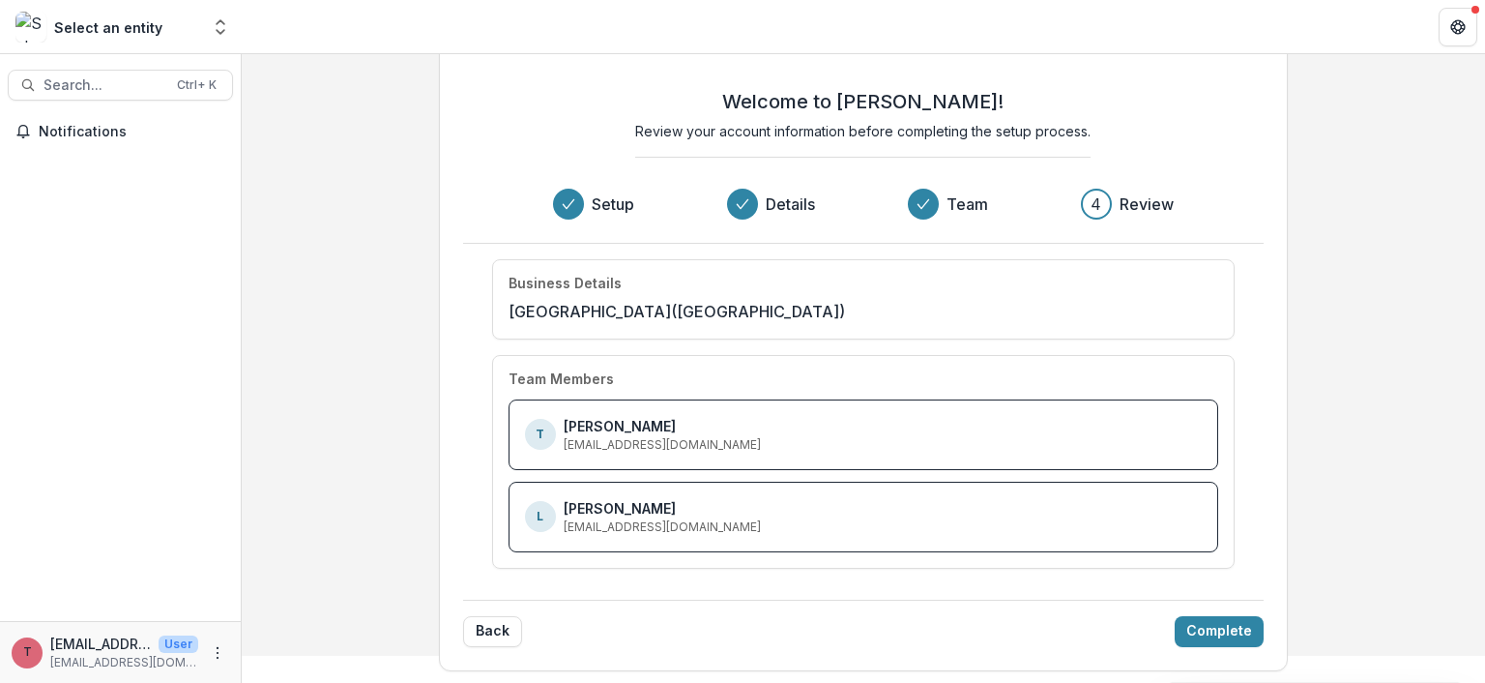
scroll to position [28, 0]
click at [1218, 624] on button "Complete" at bounding box center [1219, 630] width 89 height 31
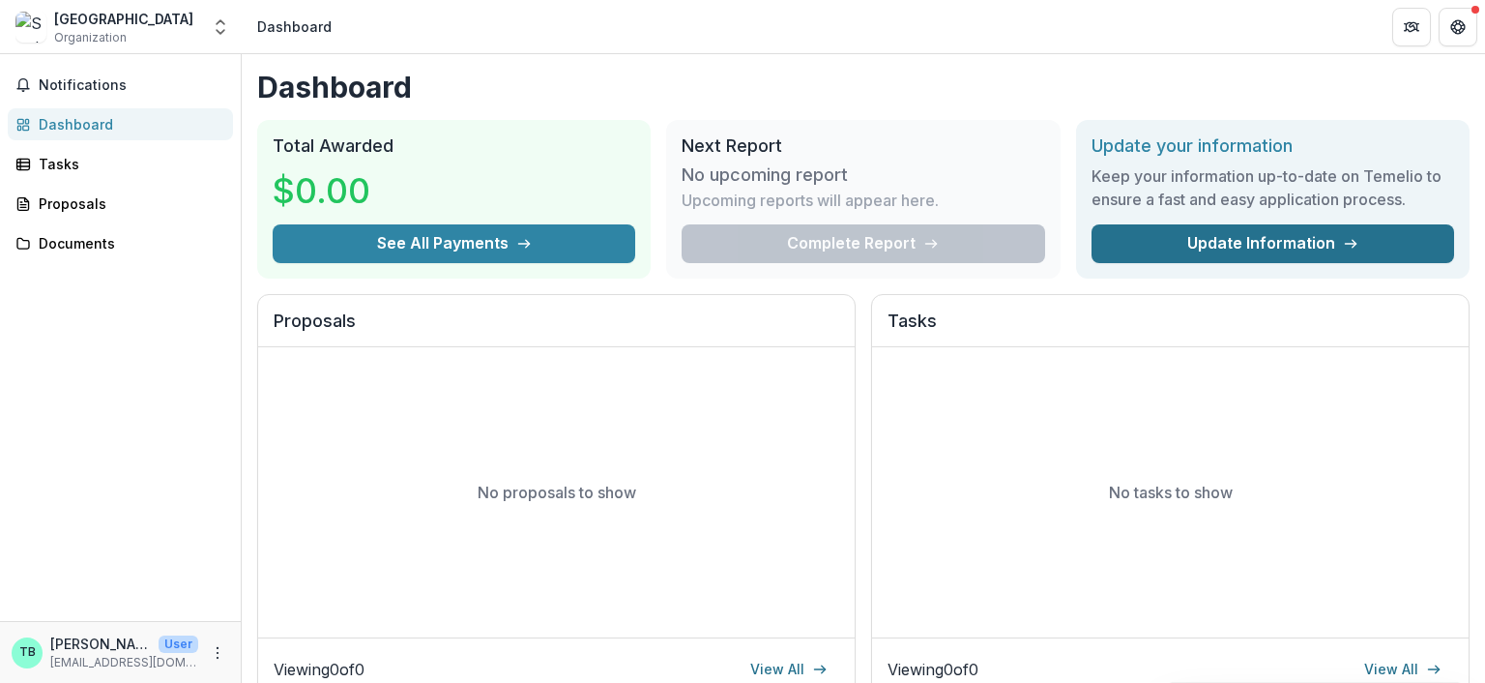
click at [1273, 237] on link "Update Information" at bounding box center [1273, 243] width 363 height 39
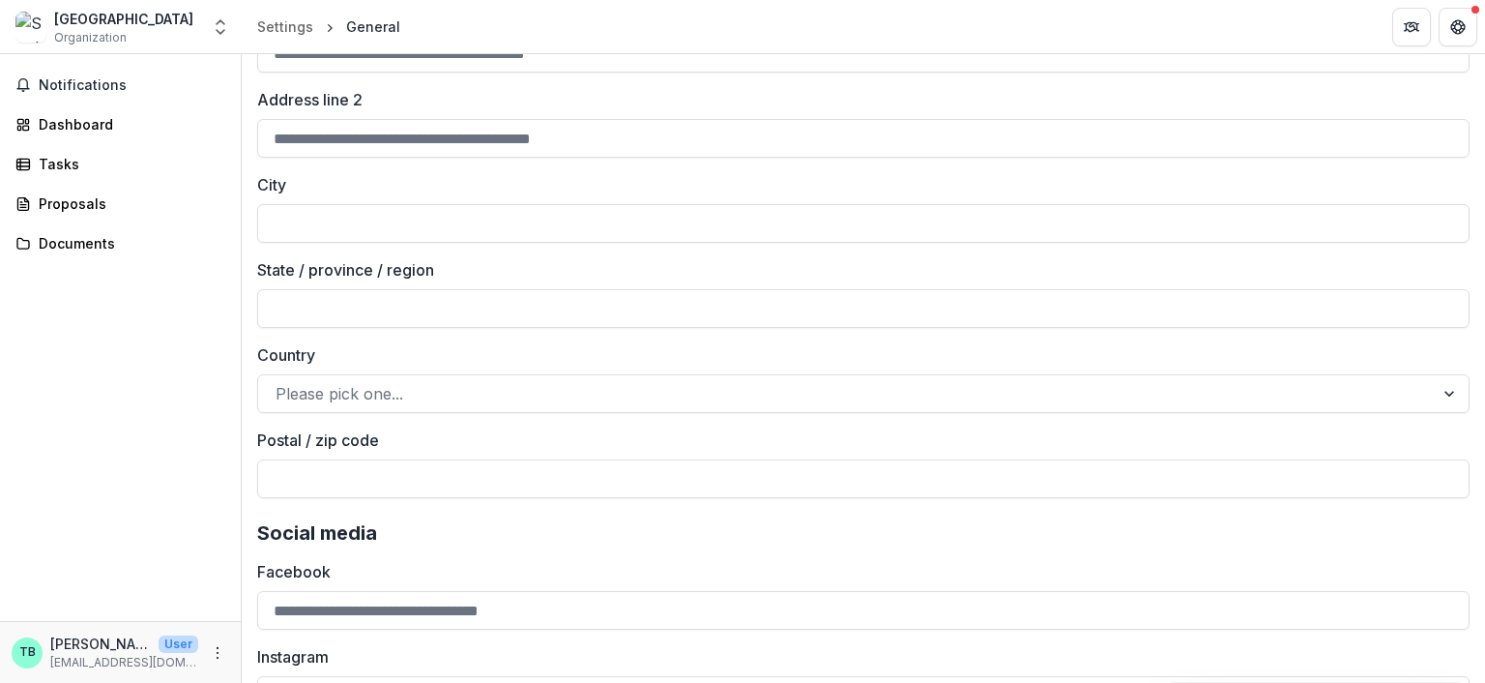
scroll to position [2418, 0]
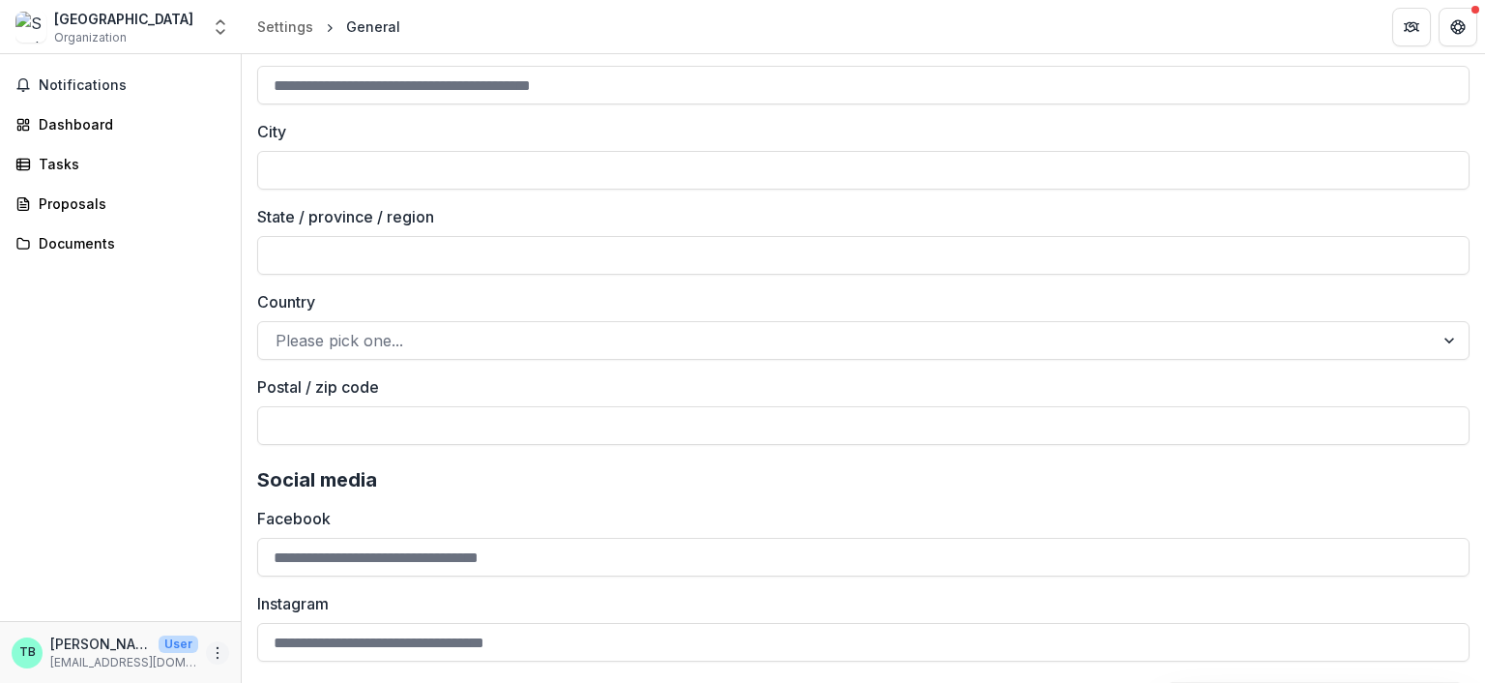
click at [221, 649] on icon "More" at bounding box center [217, 652] width 15 height 15
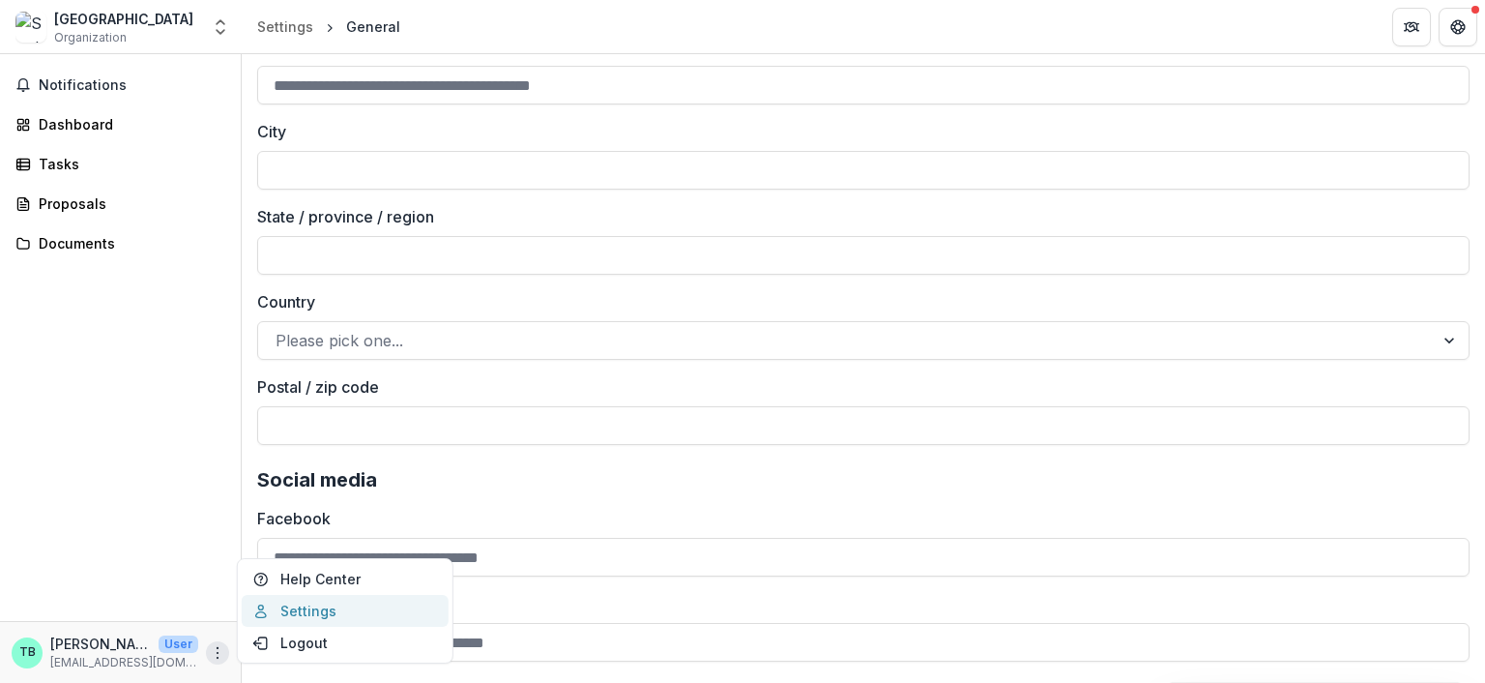
click at [320, 614] on link "Settings" at bounding box center [345, 611] width 207 height 32
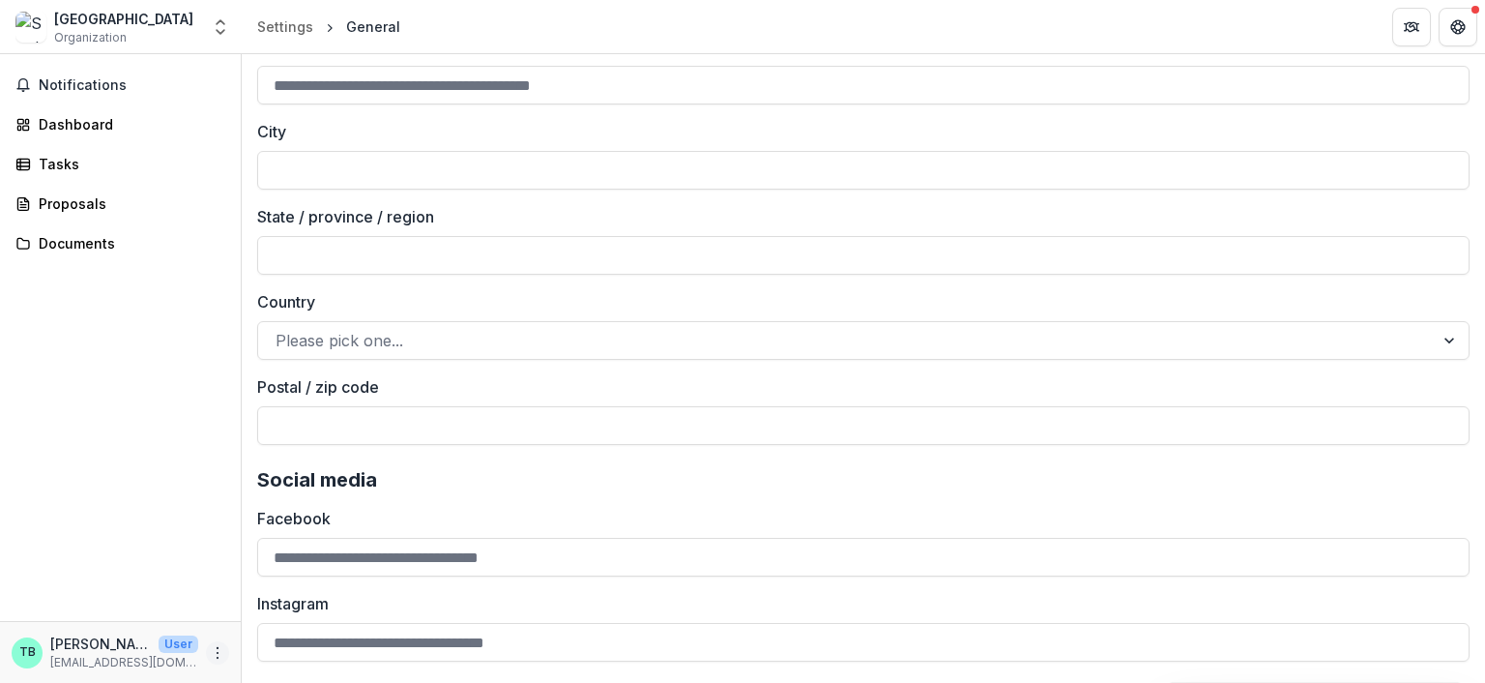
click at [213, 652] on icon "More" at bounding box center [217, 652] width 15 height 15
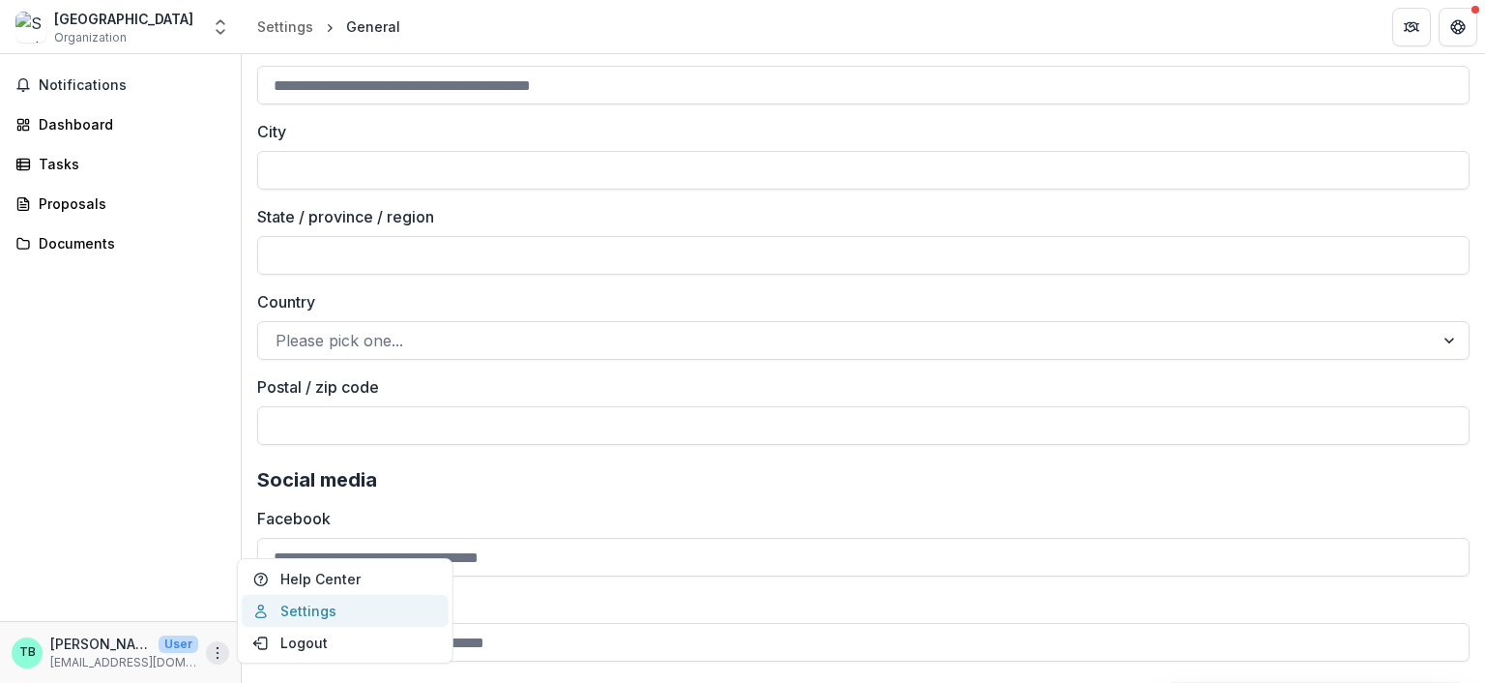
click at [299, 614] on link "Settings" at bounding box center [345, 611] width 207 height 32
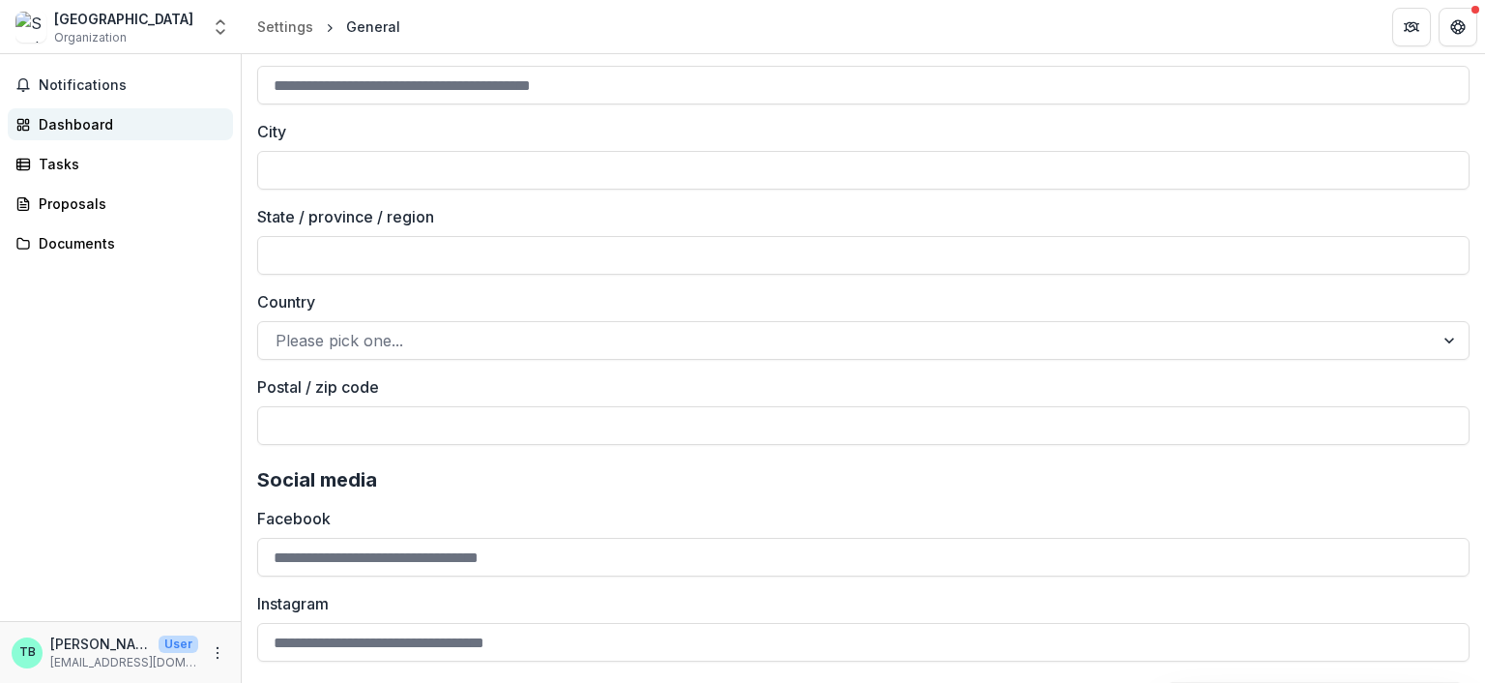
click at [81, 119] on div "Dashboard" at bounding box center [128, 124] width 179 height 20
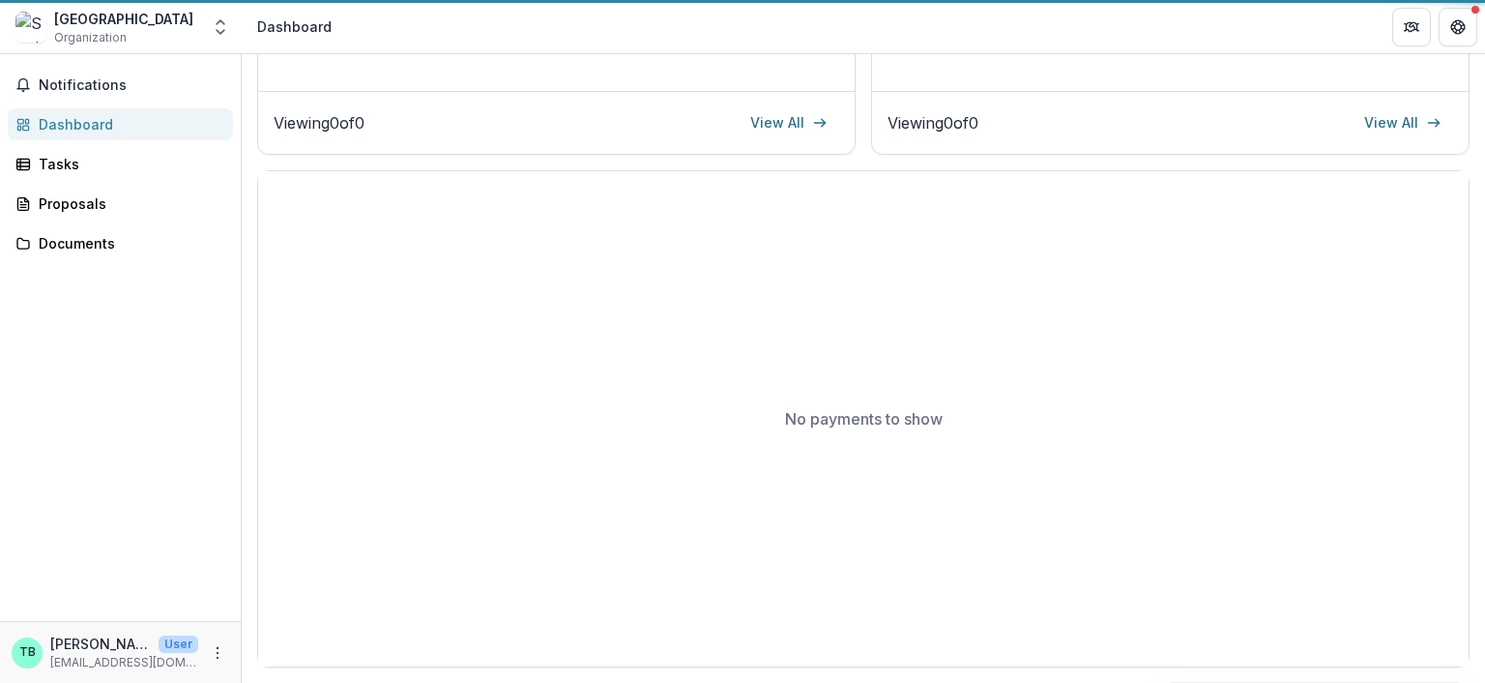
scroll to position [545, 0]
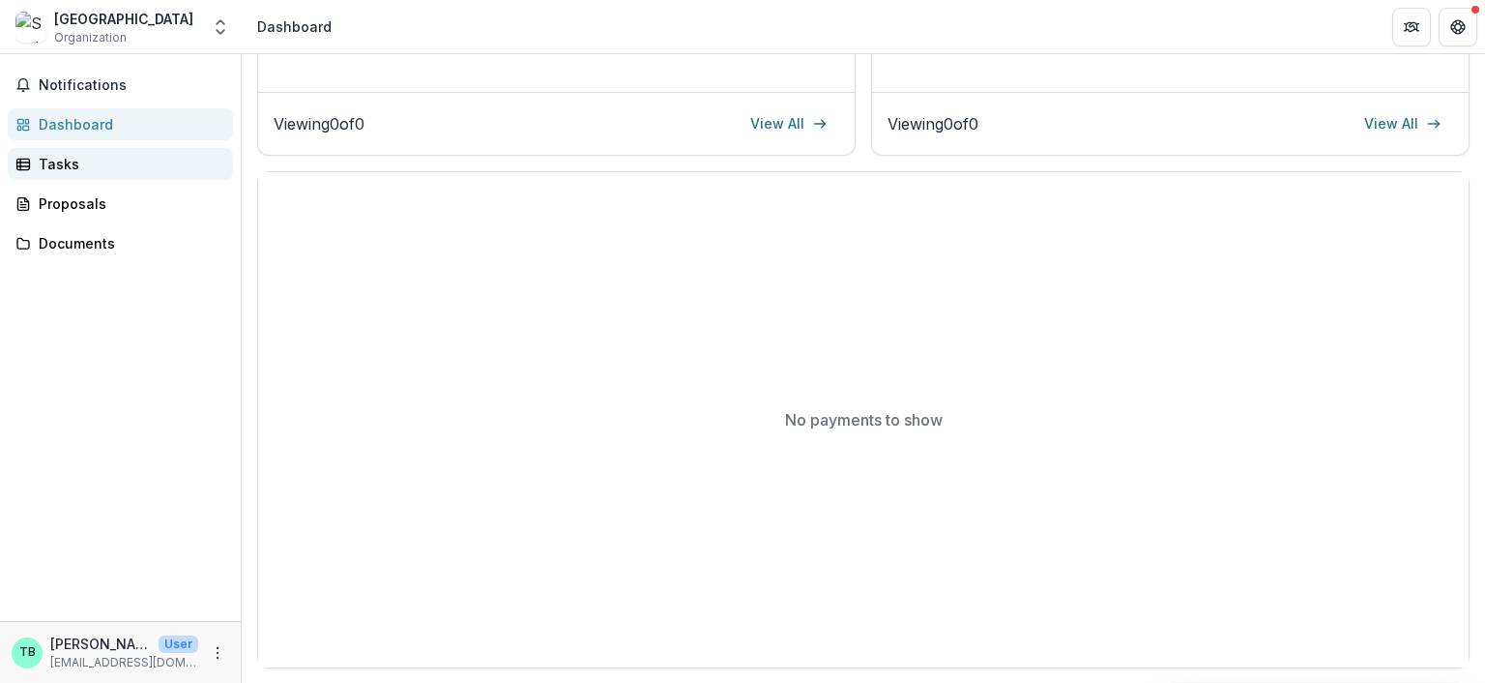
click at [61, 167] on div "Tasks" at bounding box center [128, 164] width 179 height 20
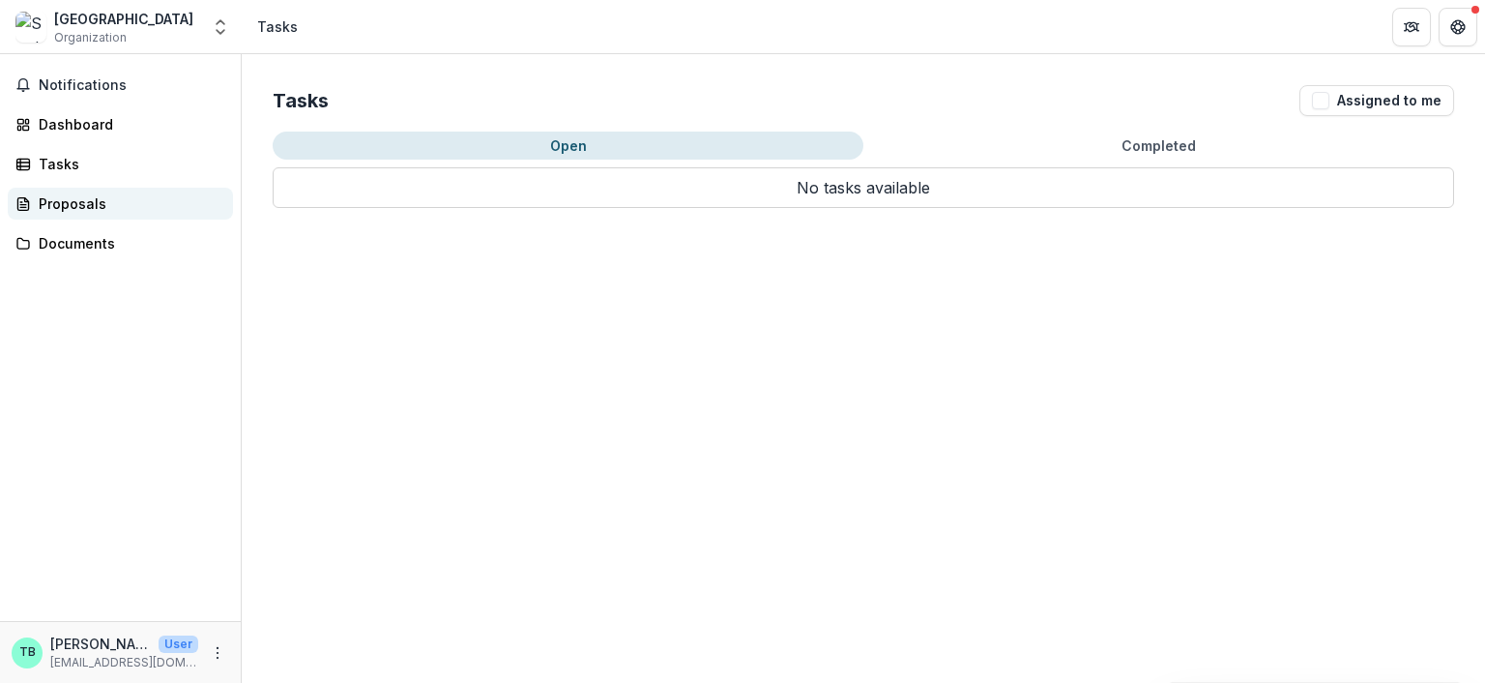
click at [79, 201] on div "Proposals" at bounding box center [128, 203] width 179 height 20
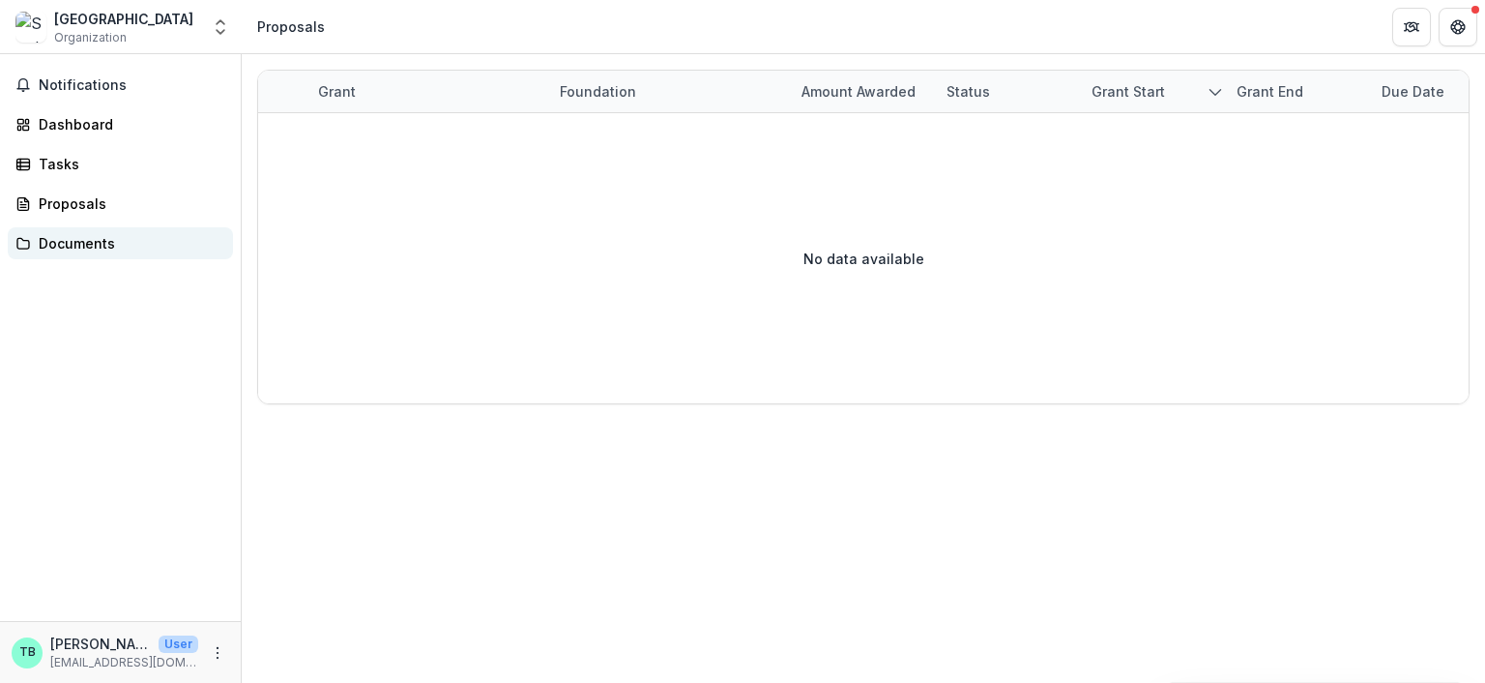
click at [78, 240] on div "Documents" at bounding box center [128, 243] width 179 height 20
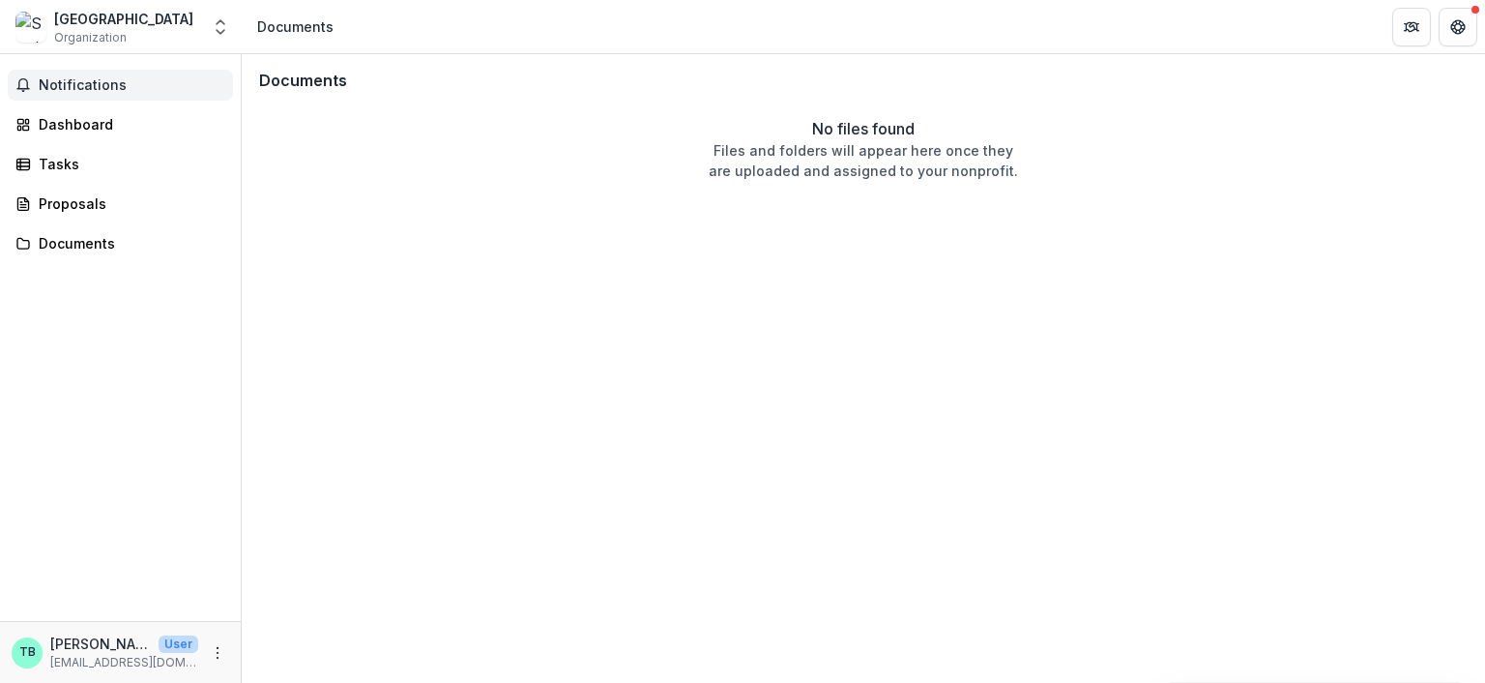
click at [71, 88] on span "Notifications" at bounding box center [132, 85] width 187 height 16
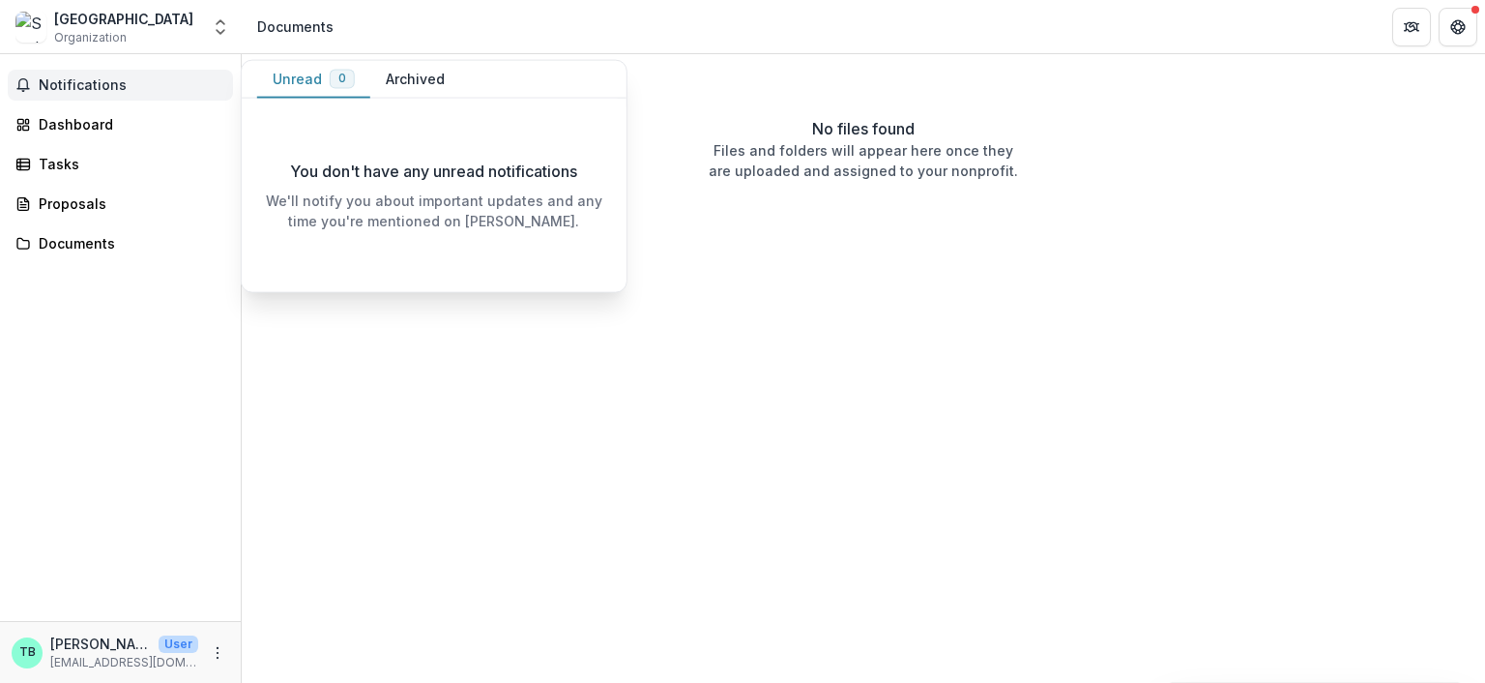
click at [339, 290] on div "You don't have any unread notifications We'll notify you about important update…" at bounding box center [434, 195] width 385 height 193
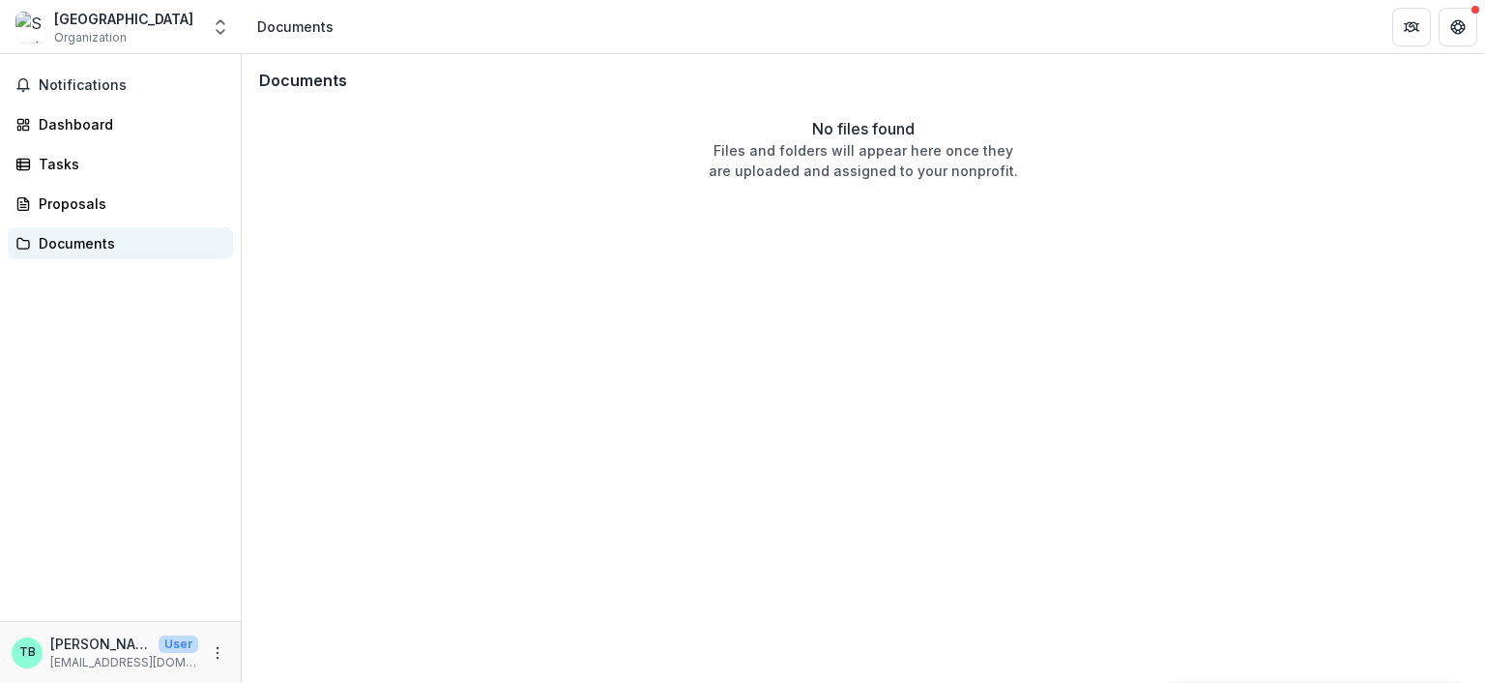
click at [128, 248] on div "Documents" at bounding box center [128, 243] width 179 height 20
click at [99, 654] on p "[EMAIL_ADDRESS][DOMAIN_NAME]" at bounding box center [124, 662] width 148 height 17
click at [218, 647] on circle "More" at bounding box center [218, 647] width 1 height 1
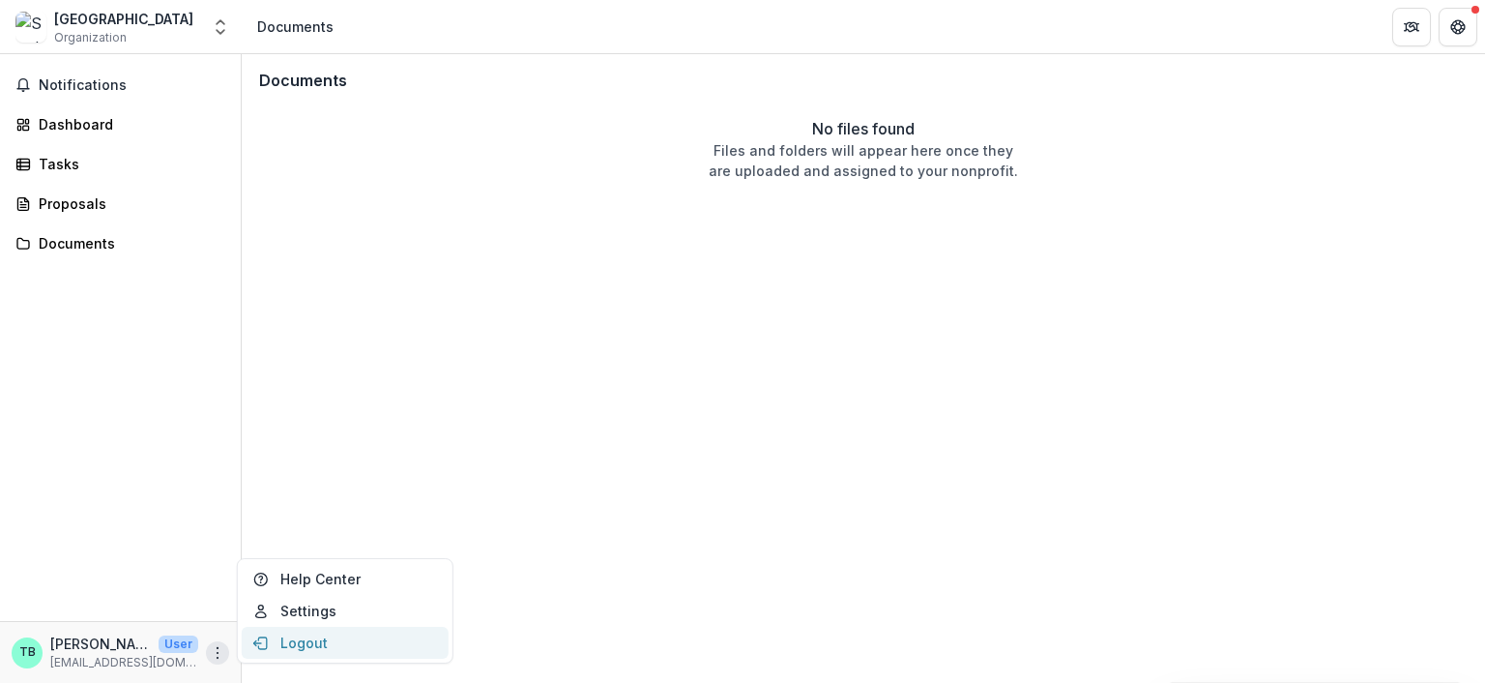
click at [302, 639] on button "Logout" at bounding box center [345, 643] width 207 height 32
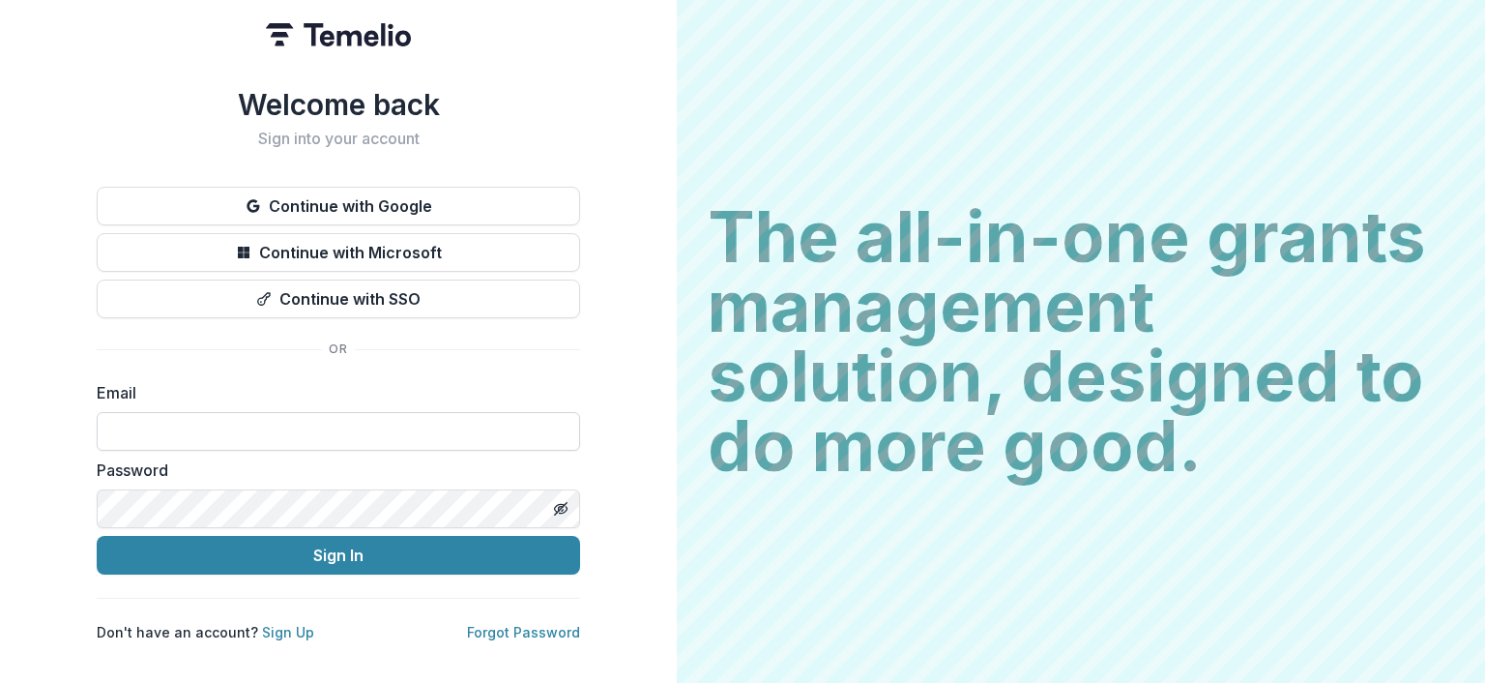
click at [265, 425] on input at bounding box center [339, 431] width 484 height 39
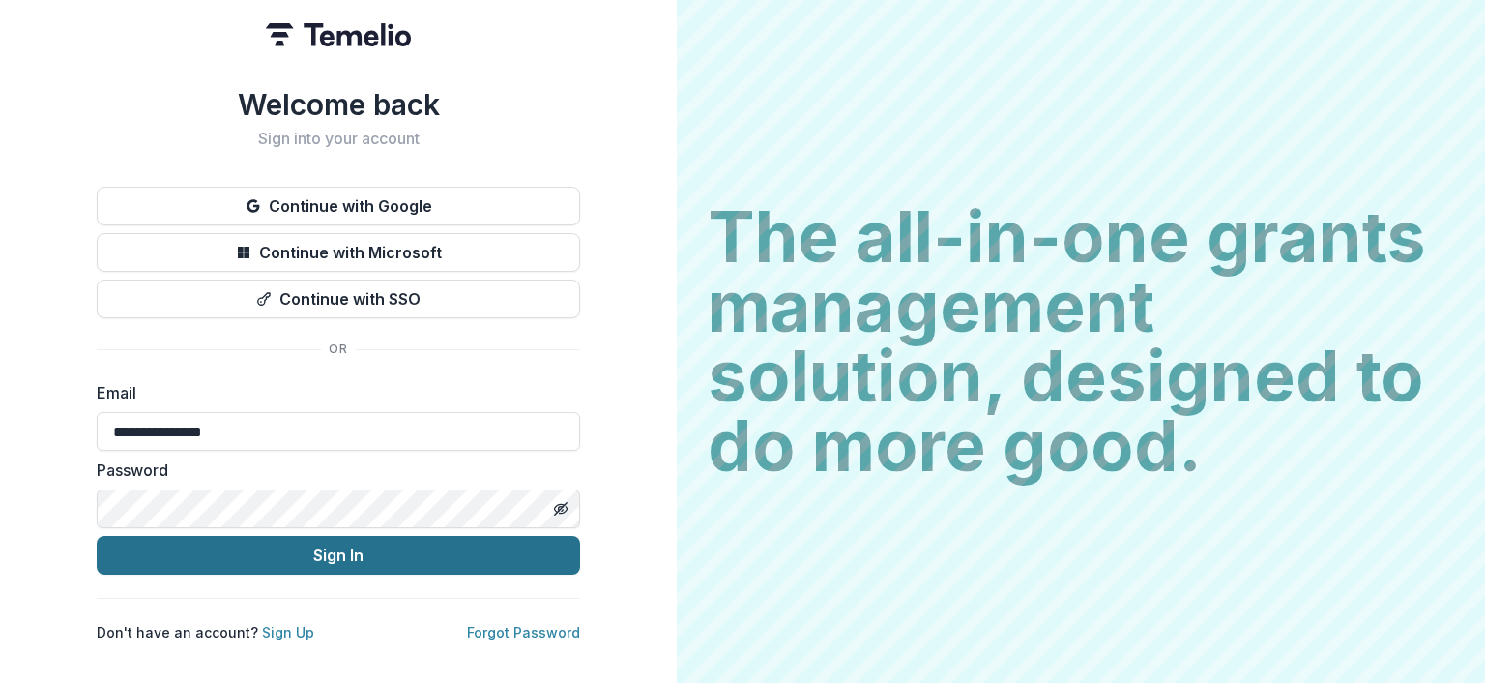
click at [449, 548] on button "Sign In" at bounding box center [339, 555] width 484 height 39
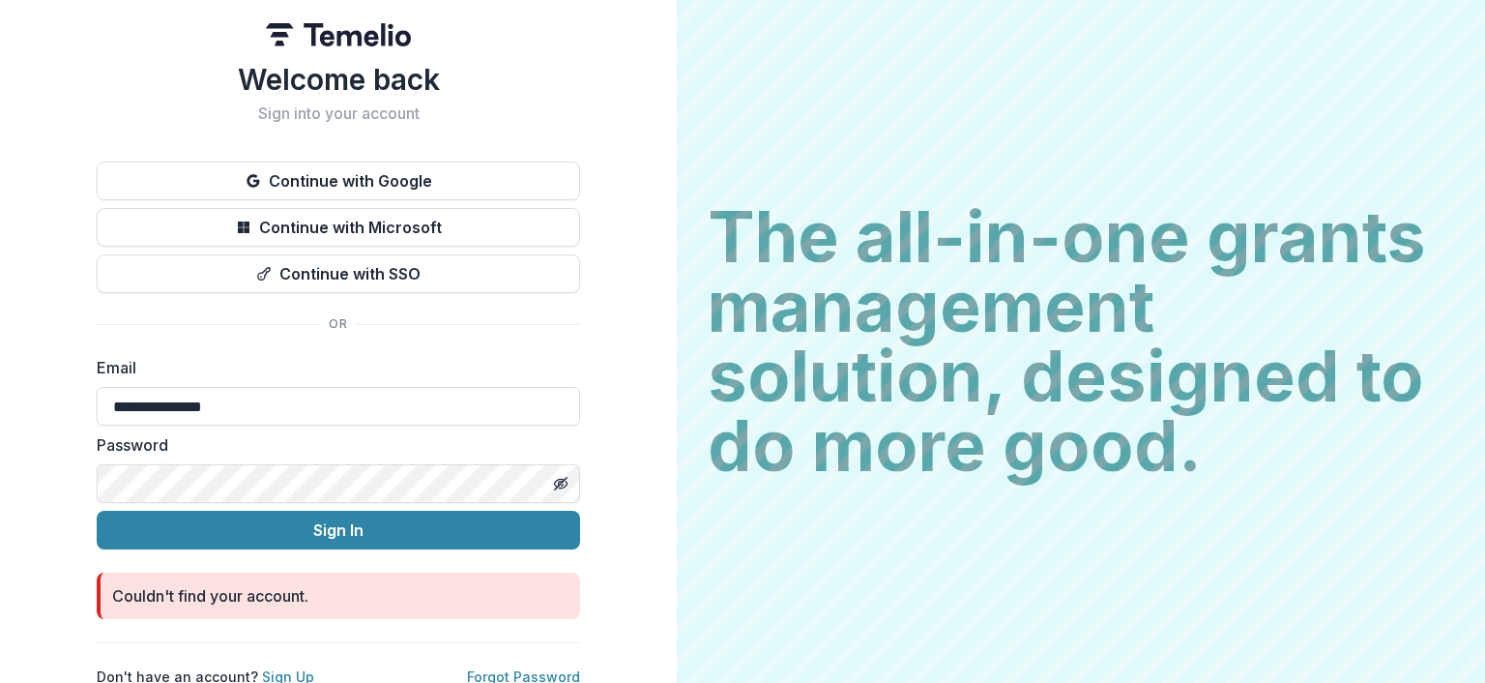
drag, startPoint x: 265, startPoint y: 395, endPoint x: 90, endPoint y: 404, distance: 175.3
click at [90, 404] on div "**********" at bounding box center [338, 351] width 677 height 702
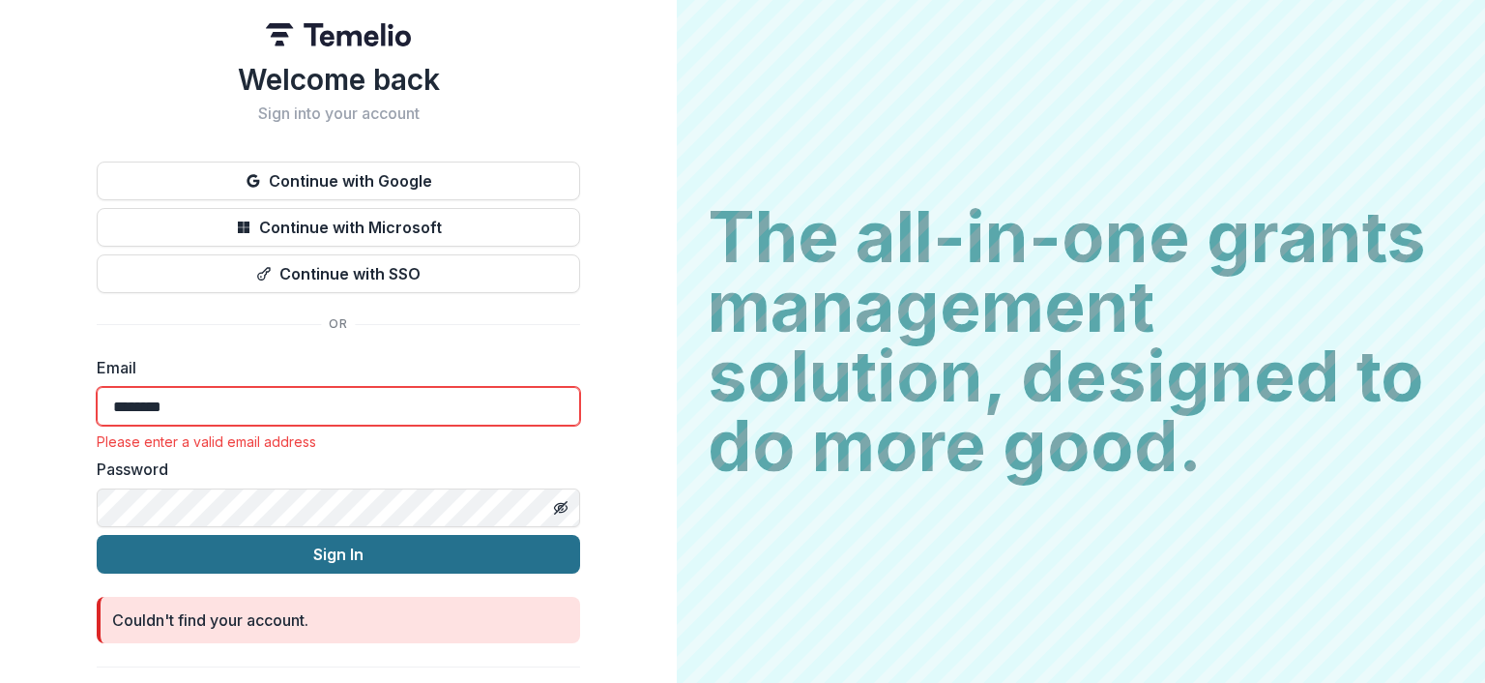
click at [307, 544] on button "Sign In" at bounding box center [339, 554] width 484 height 39
click at [327, 551] on button "Sign In" at bounding box center [339, 554] width 484 height 39
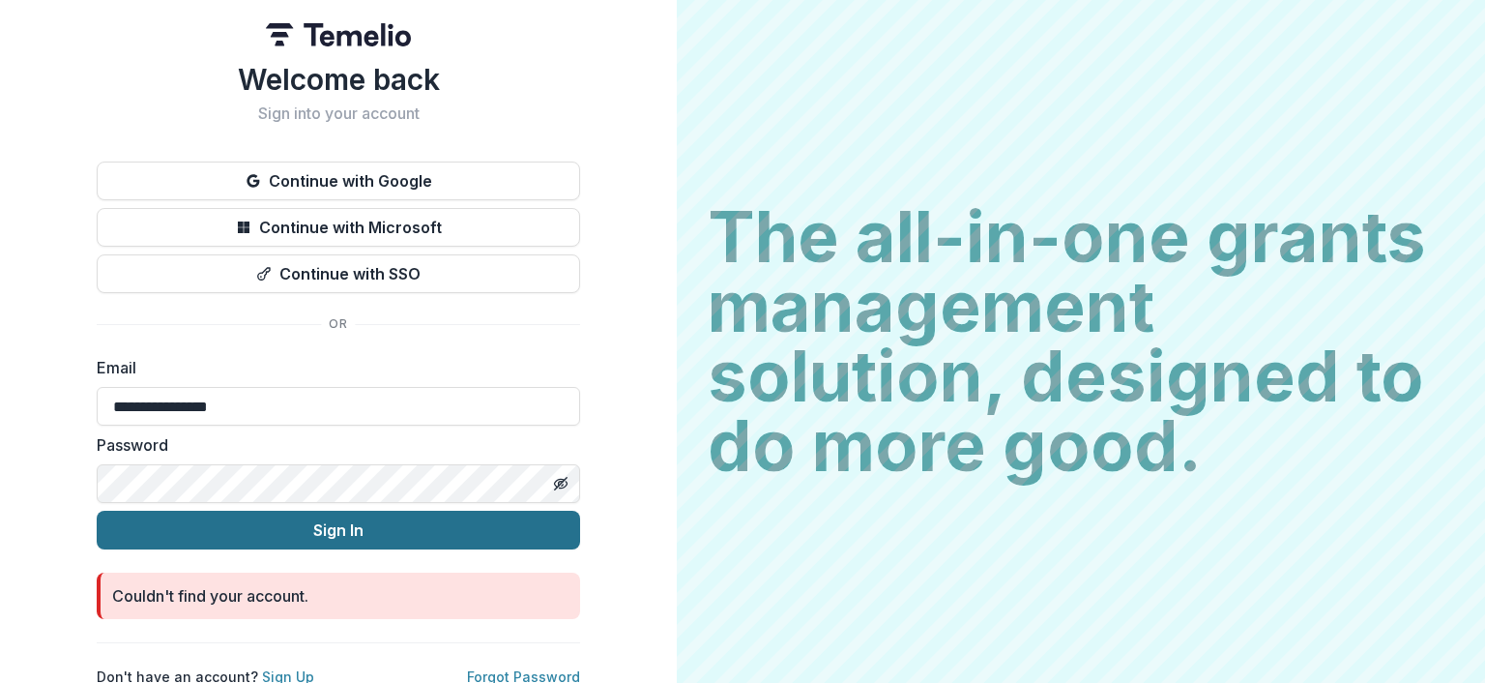
type input "**********"
click at [314, 525] on button "Sign In" at bounding box center [339, 530] width 484 height 39
